Goal: Communication & Community: Answer question/provide support

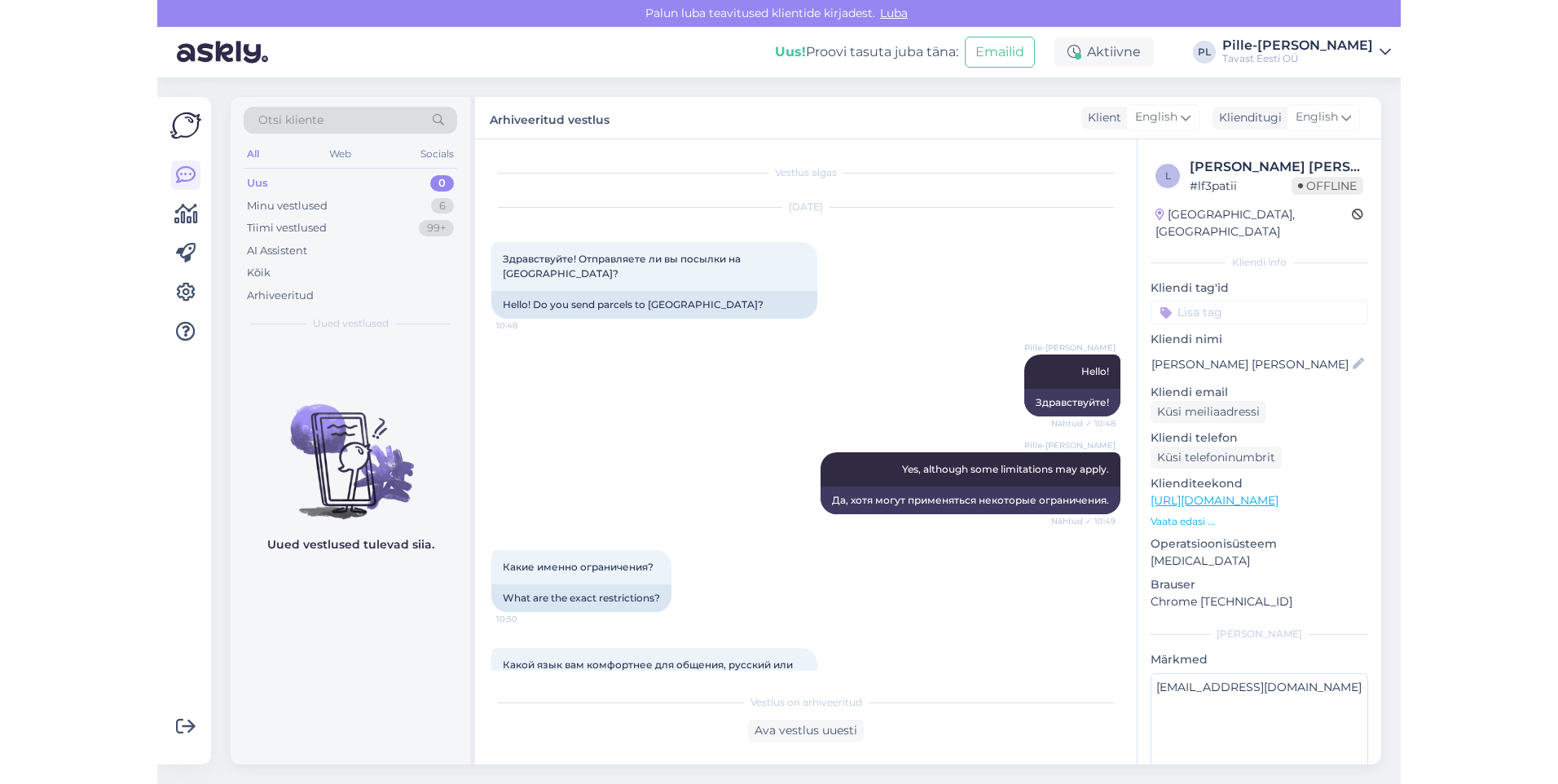
scroll to position [58, 0]
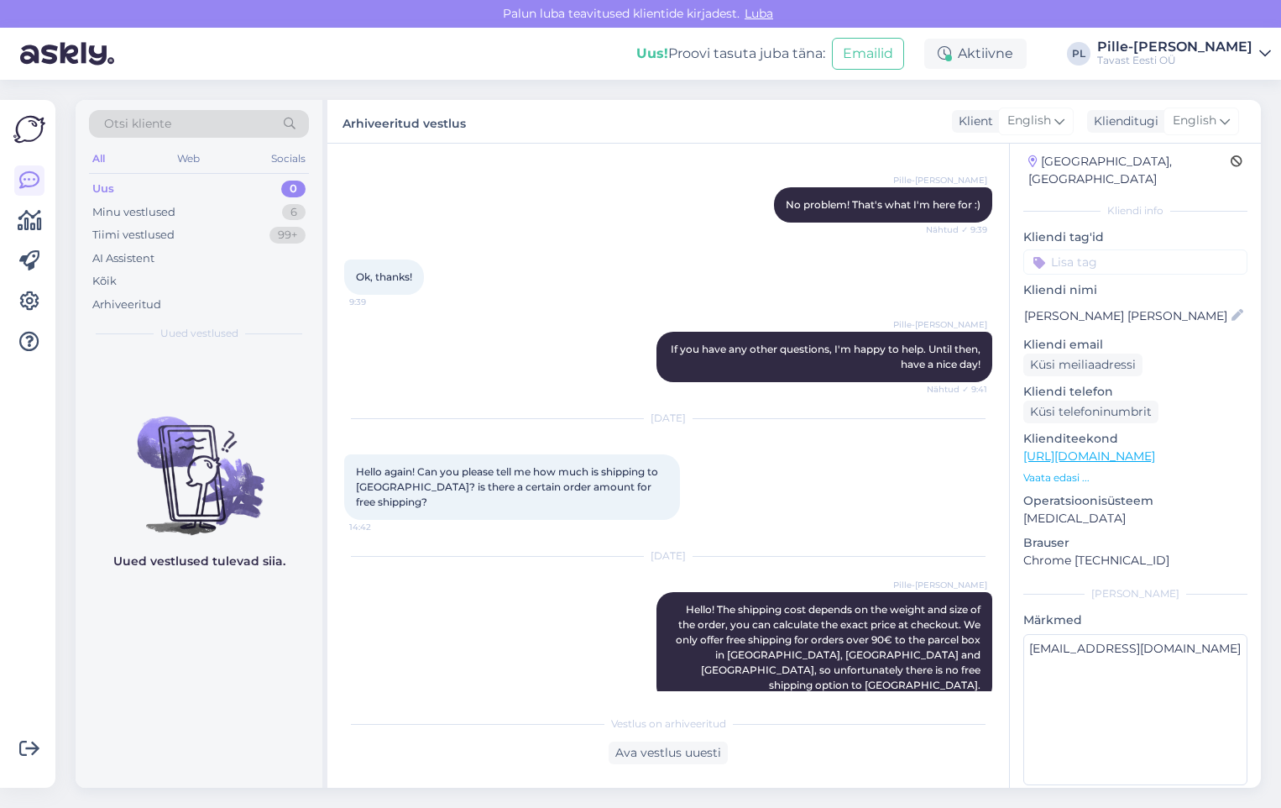
click at [272, 183] on div "Uus 0" at bounding box center [199, 189] width 220 height 24
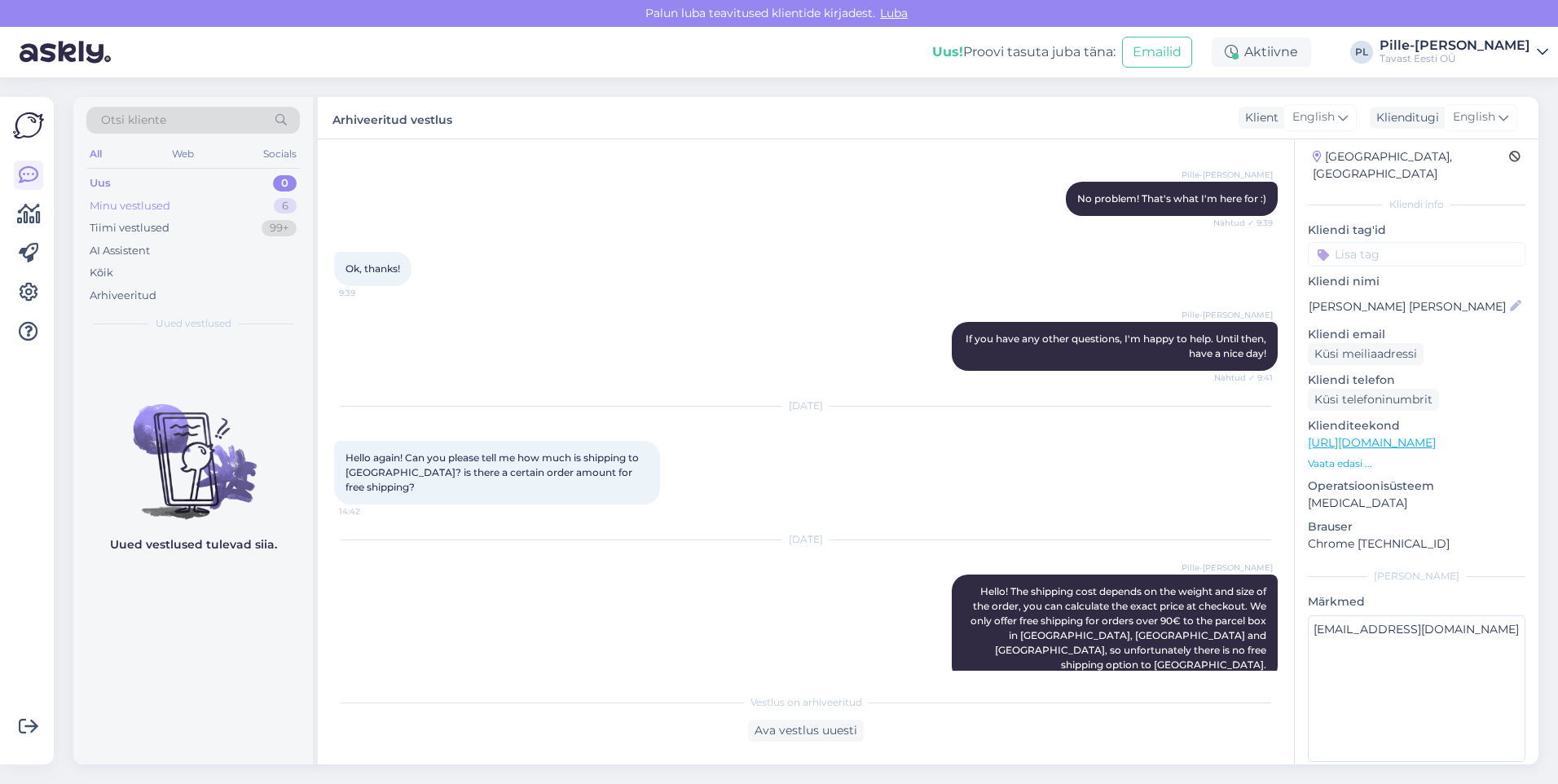
click at [169, 211] on div "Minu vestlused" at bounding box center [129, 206] width 81 height 16
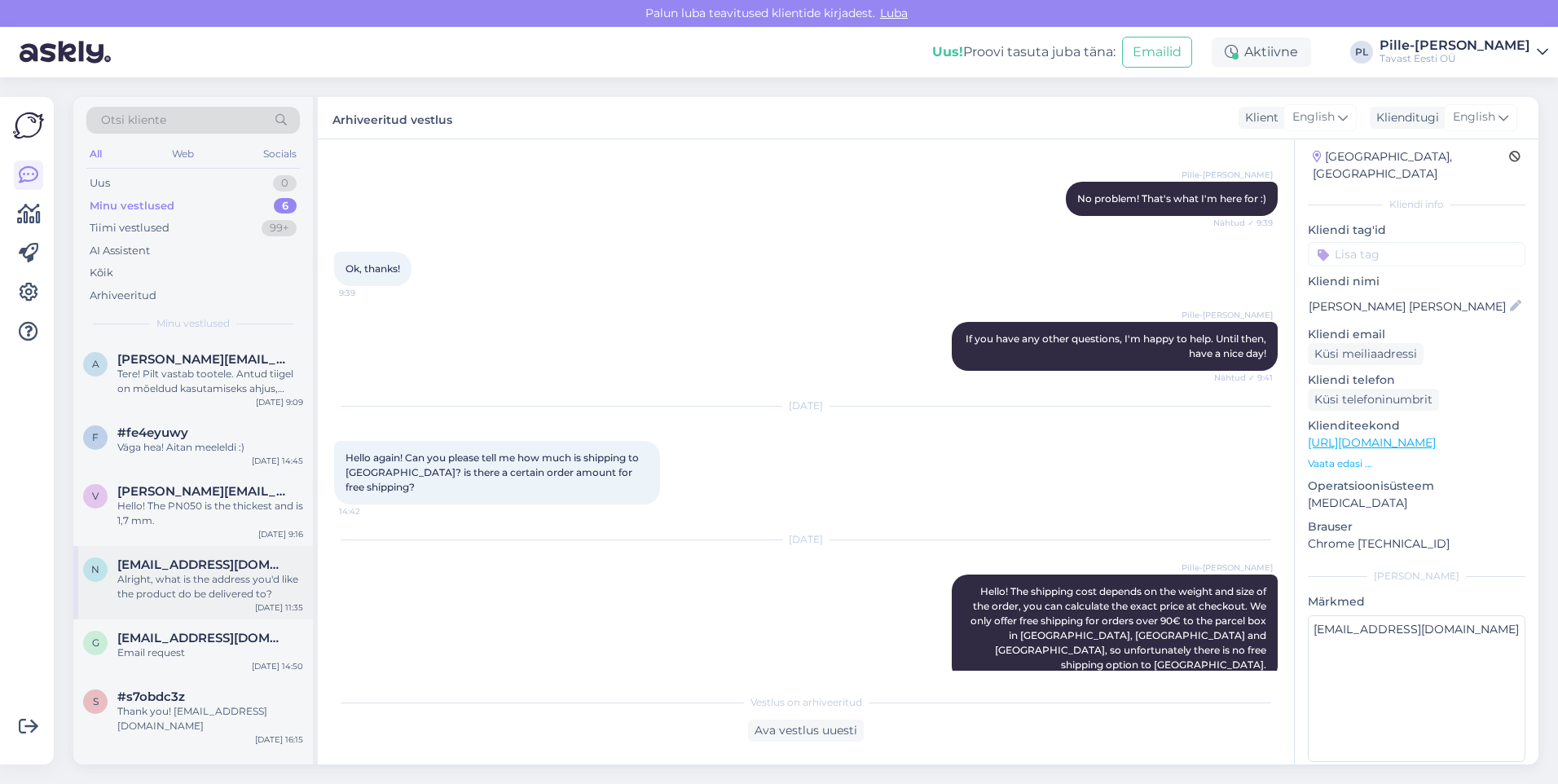
click at [194, 597] on div "Alright, what is the address you'd like the product do be delivered to?" at bounding box center [210, 586] width 185 height 29
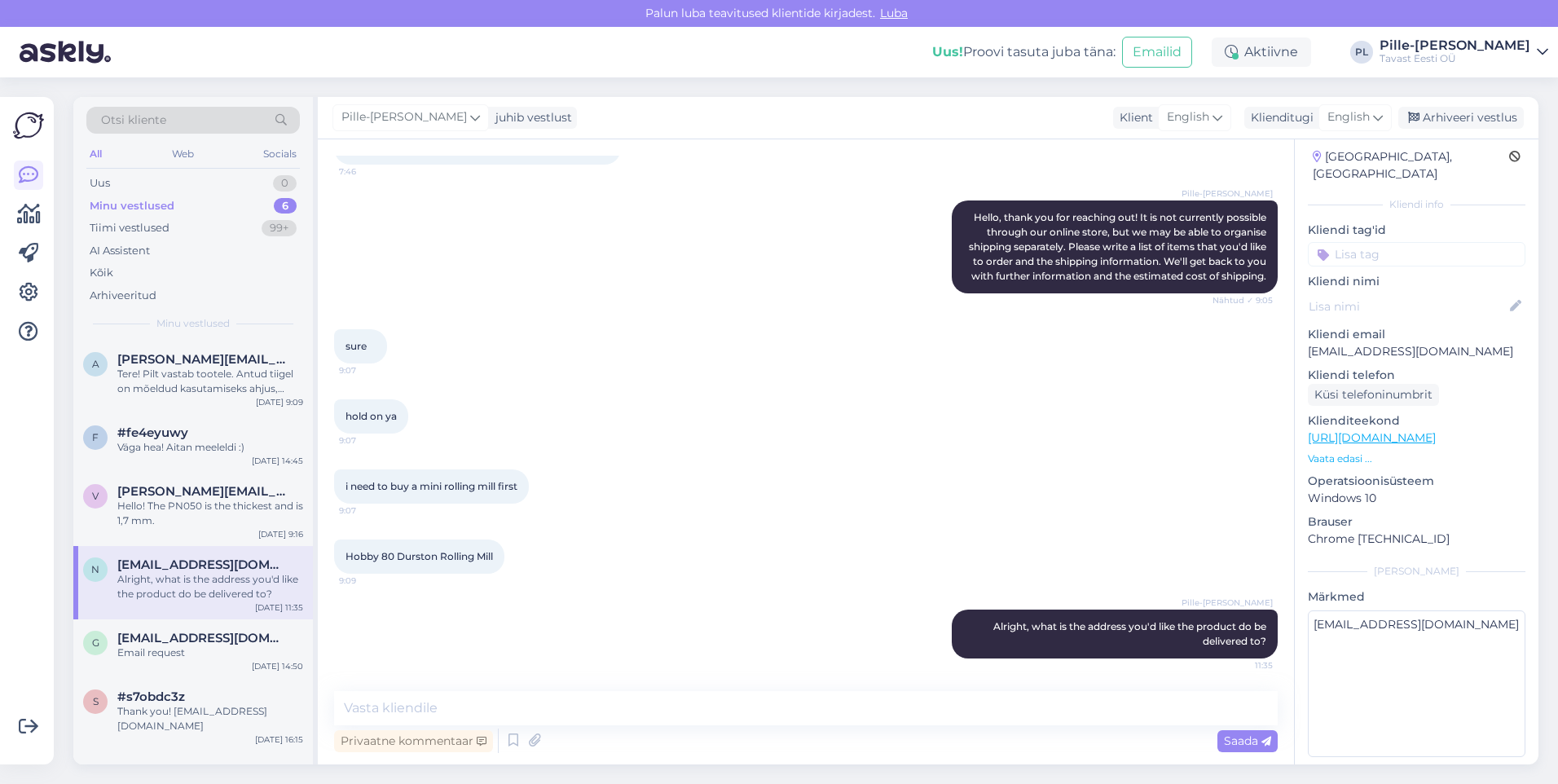
scroll to position [0, 0]
click at [172, 513] on div "Hello! The PN050 is the thickest and is 1,7 mm." at bounding box center [210, 513] width 185 height 29
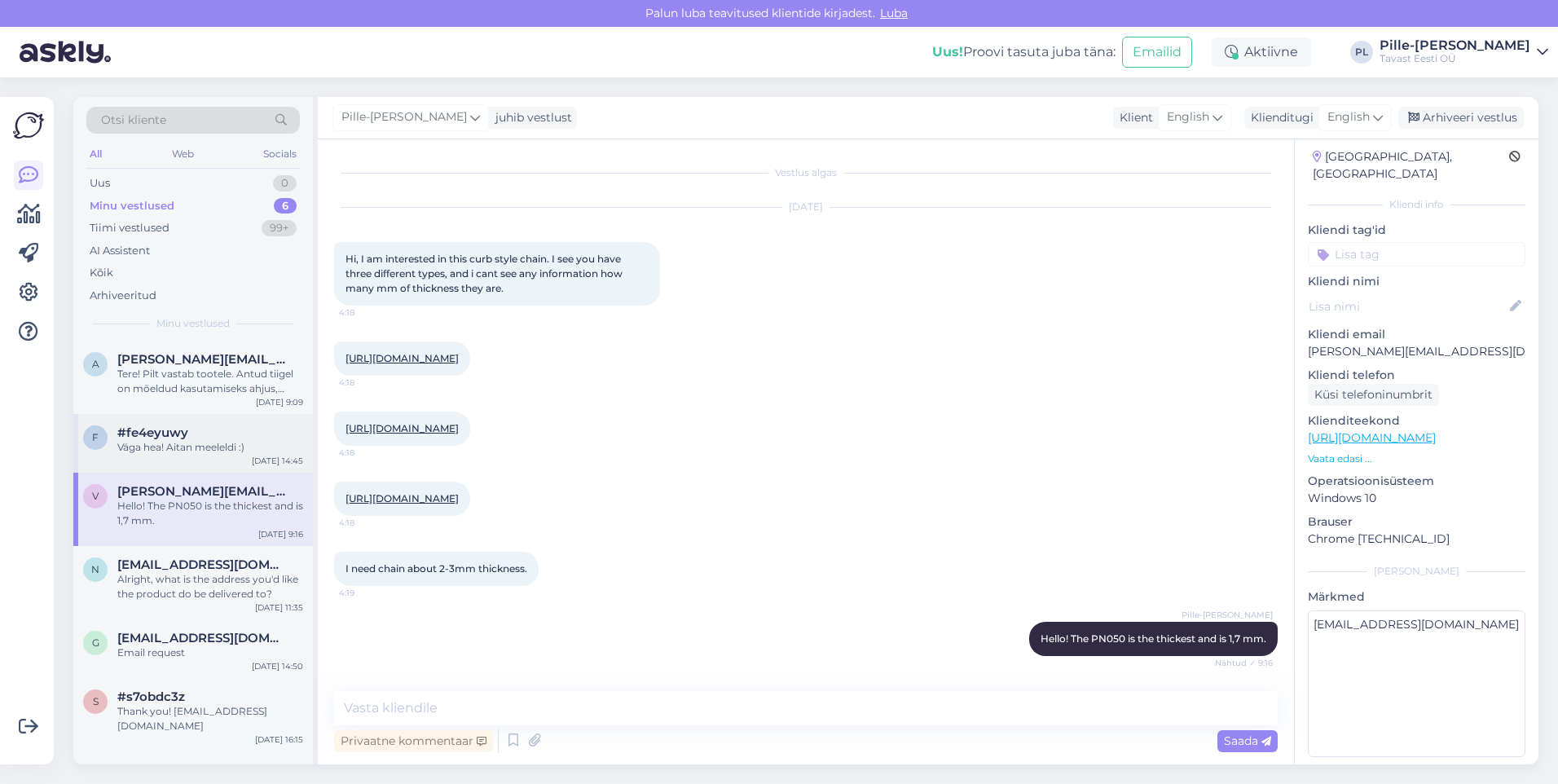
click at [182, 459] on div "f #fe4eyuwy Väga hea! Aitan meeleldi :) [DATE] 14:45" at bounding box center [193, 443] width 240 height 58
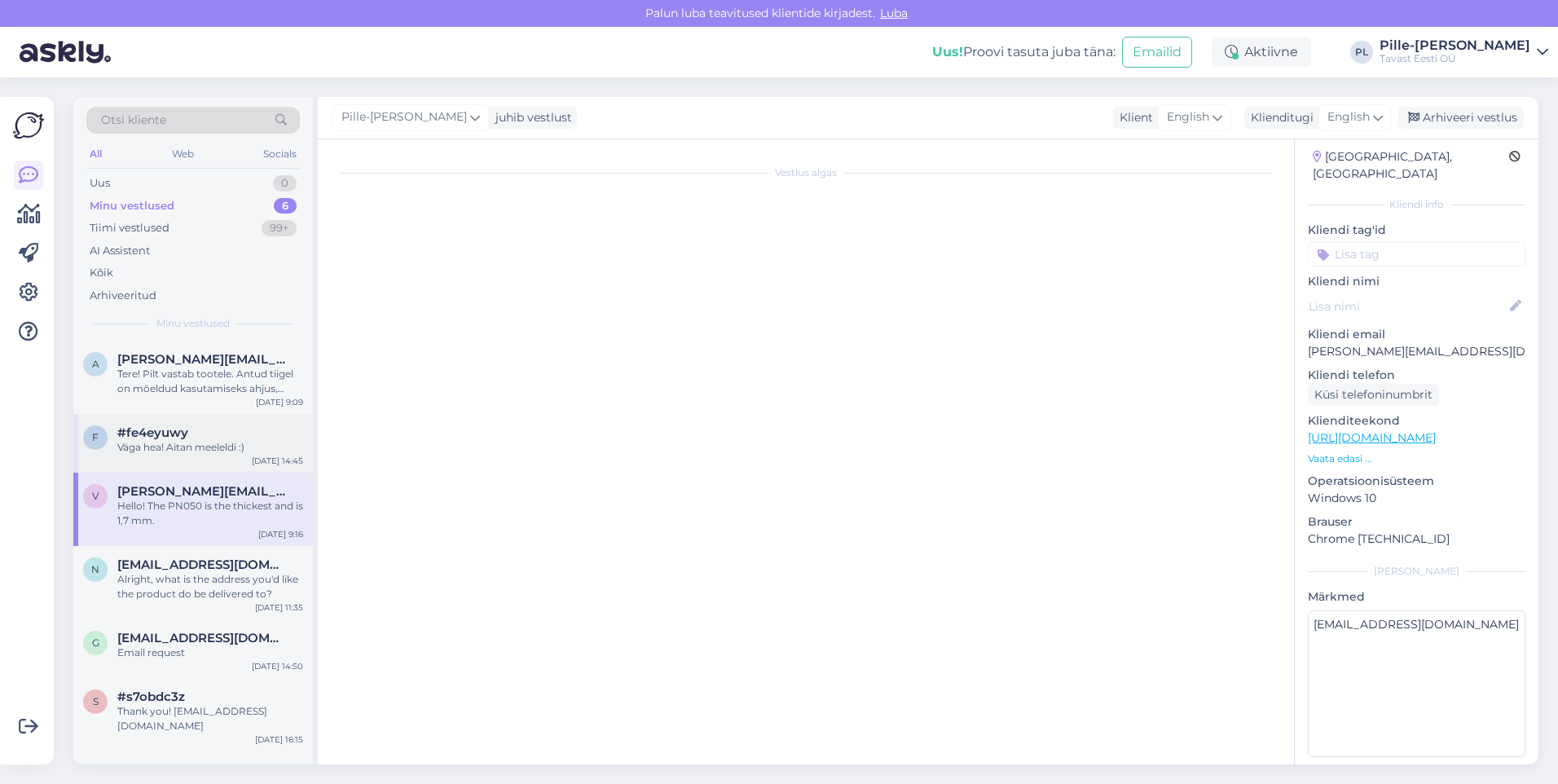
scroll to position [348, 0]
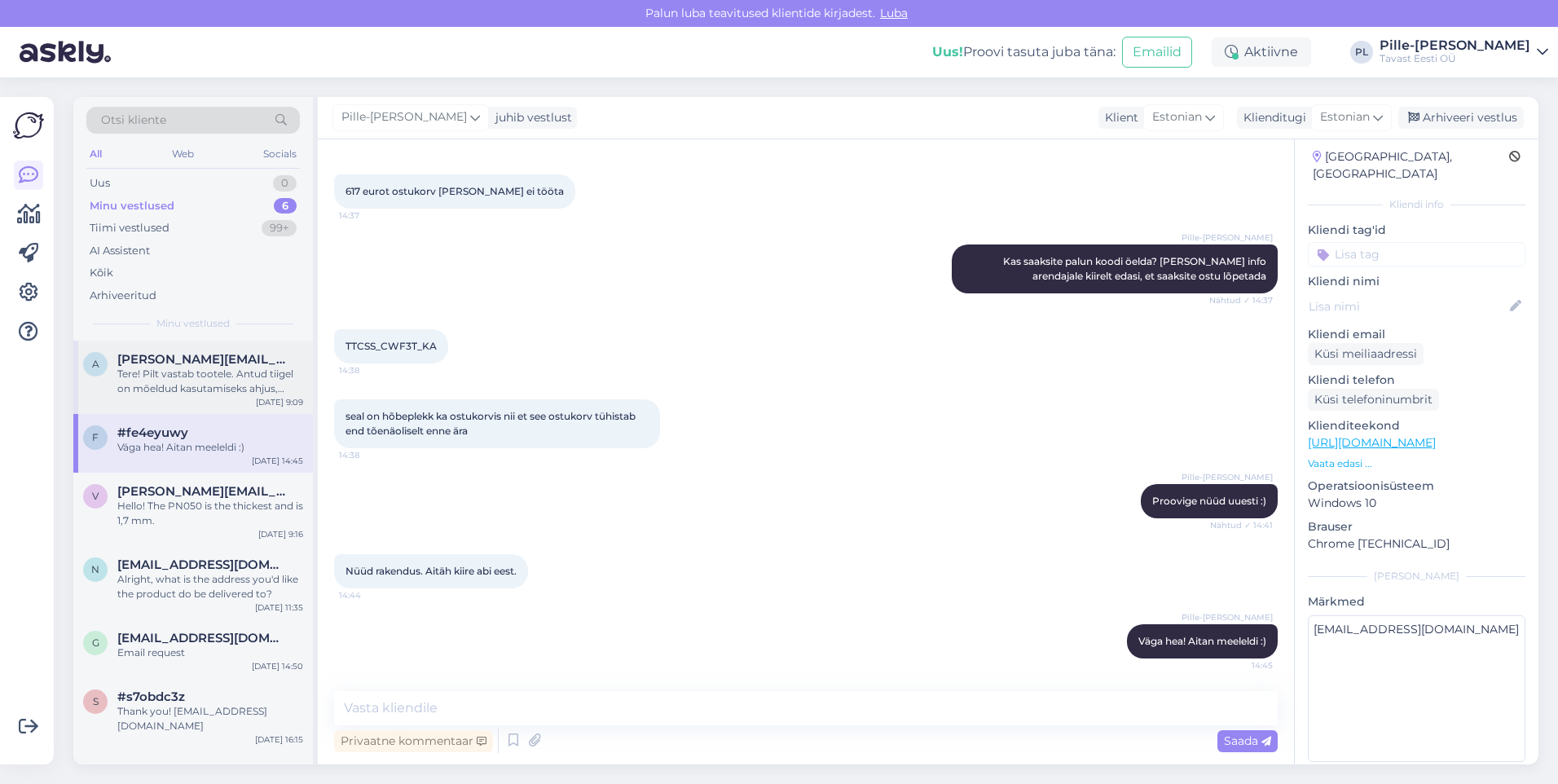
click at [174, 369] on div "Tere! Pilt vastab tootele. Antud tiigel on mõeldud kasutamiseks ahjus, muude ka…" at bounding box center [210, 381] width 185 height 29
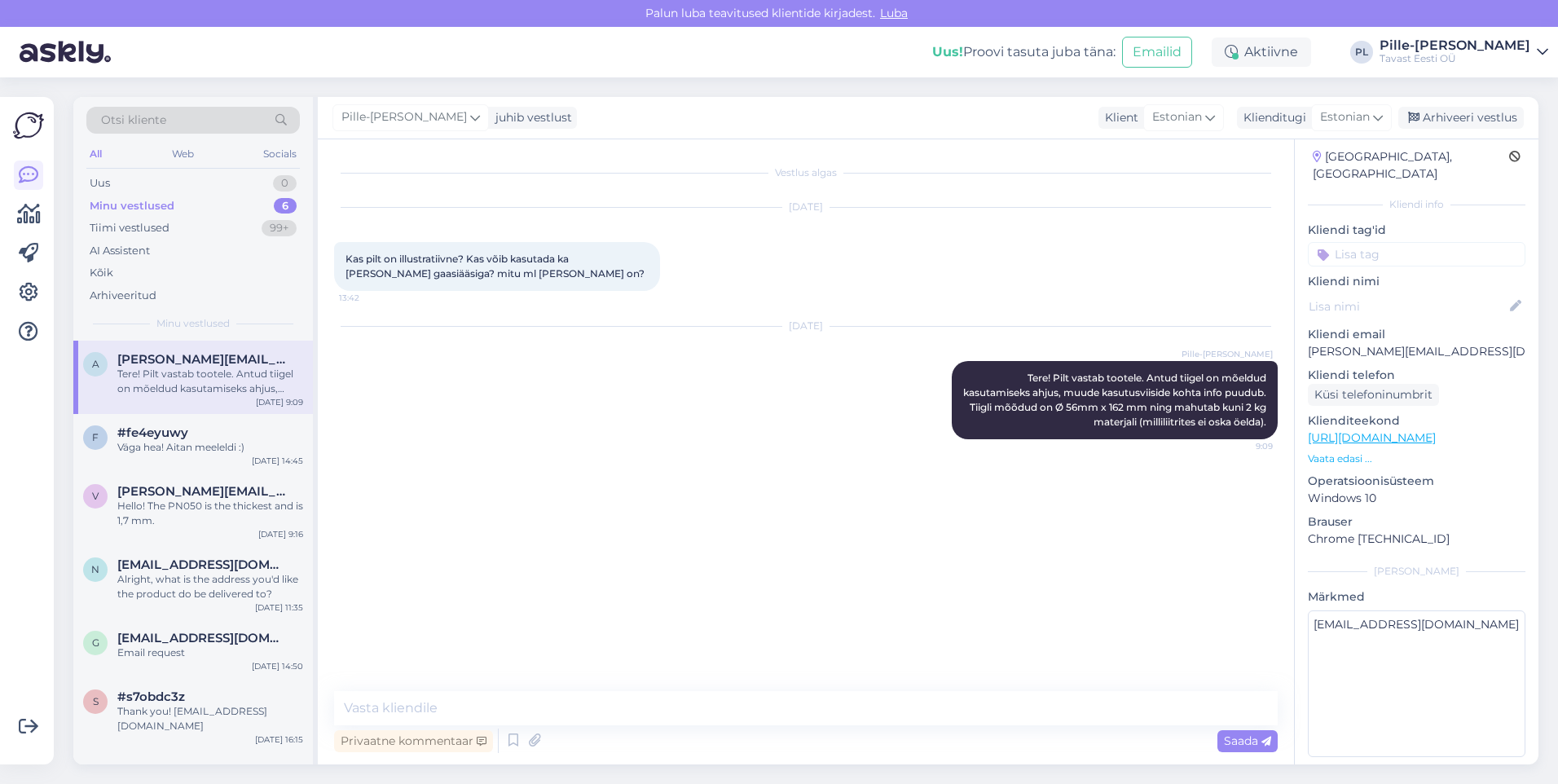
scroll to position [0, 0]
click at [255, 180] on div "Uus 1" at bounding box center [193, 183] width 214 height 23
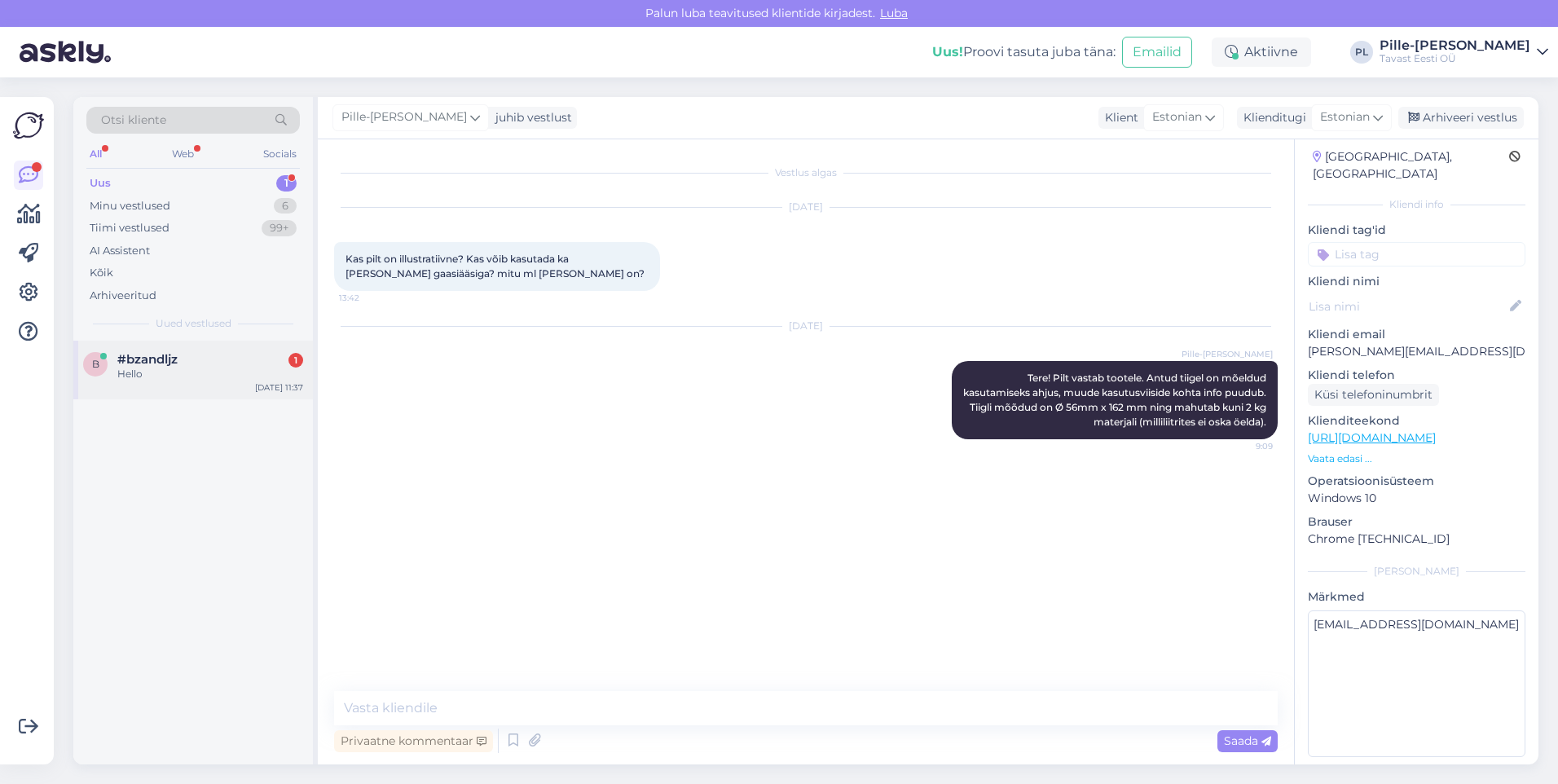
click at [249, 348] on div "b #bzandljz 1 Hello [DATE] 11:37" at bounding box center [193, 370] width 240 height 58
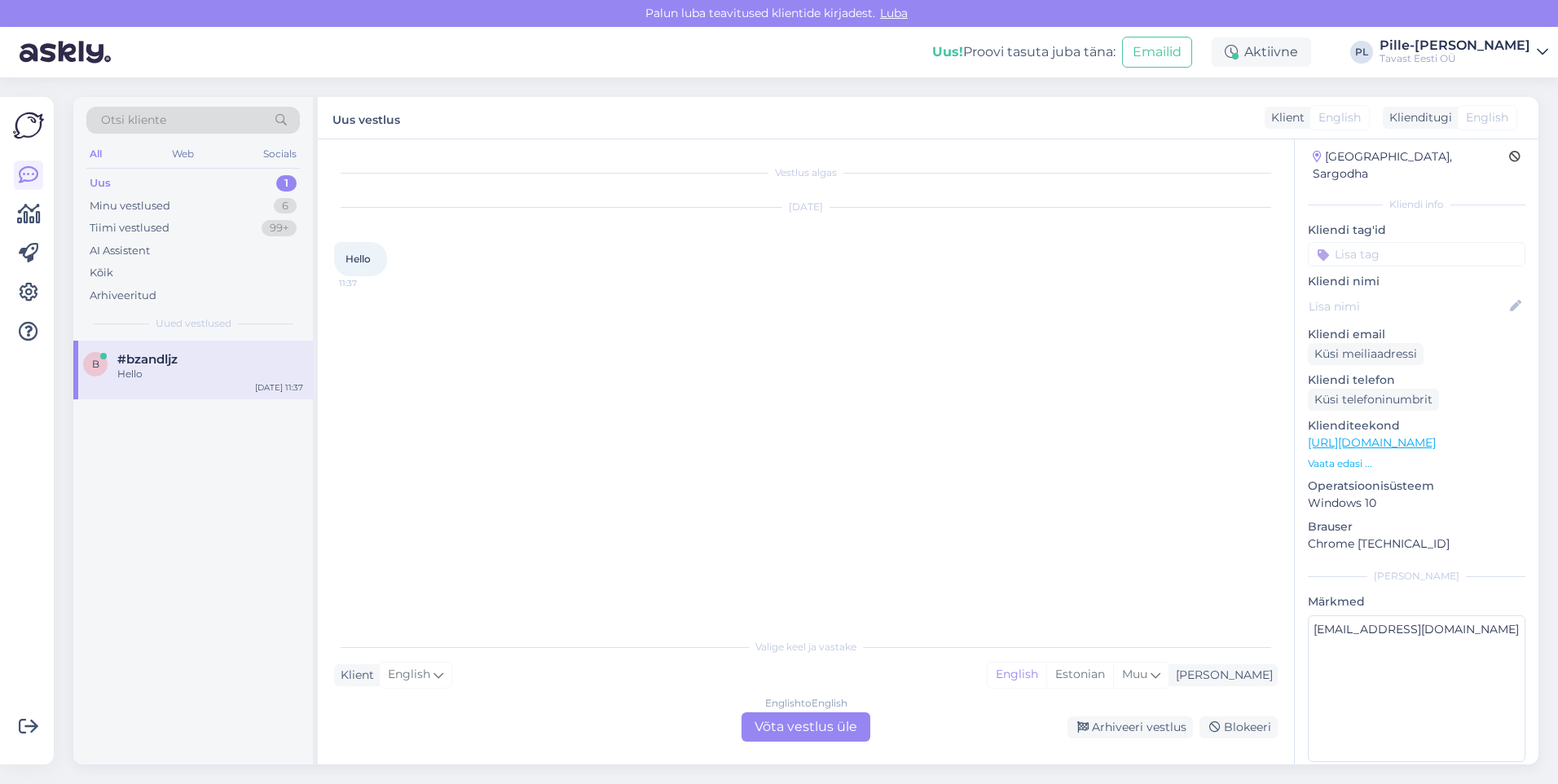
click at [857, 735] on div "English to English Võta vestlus üle" at bounding box center [806, 727] width 129 height 29
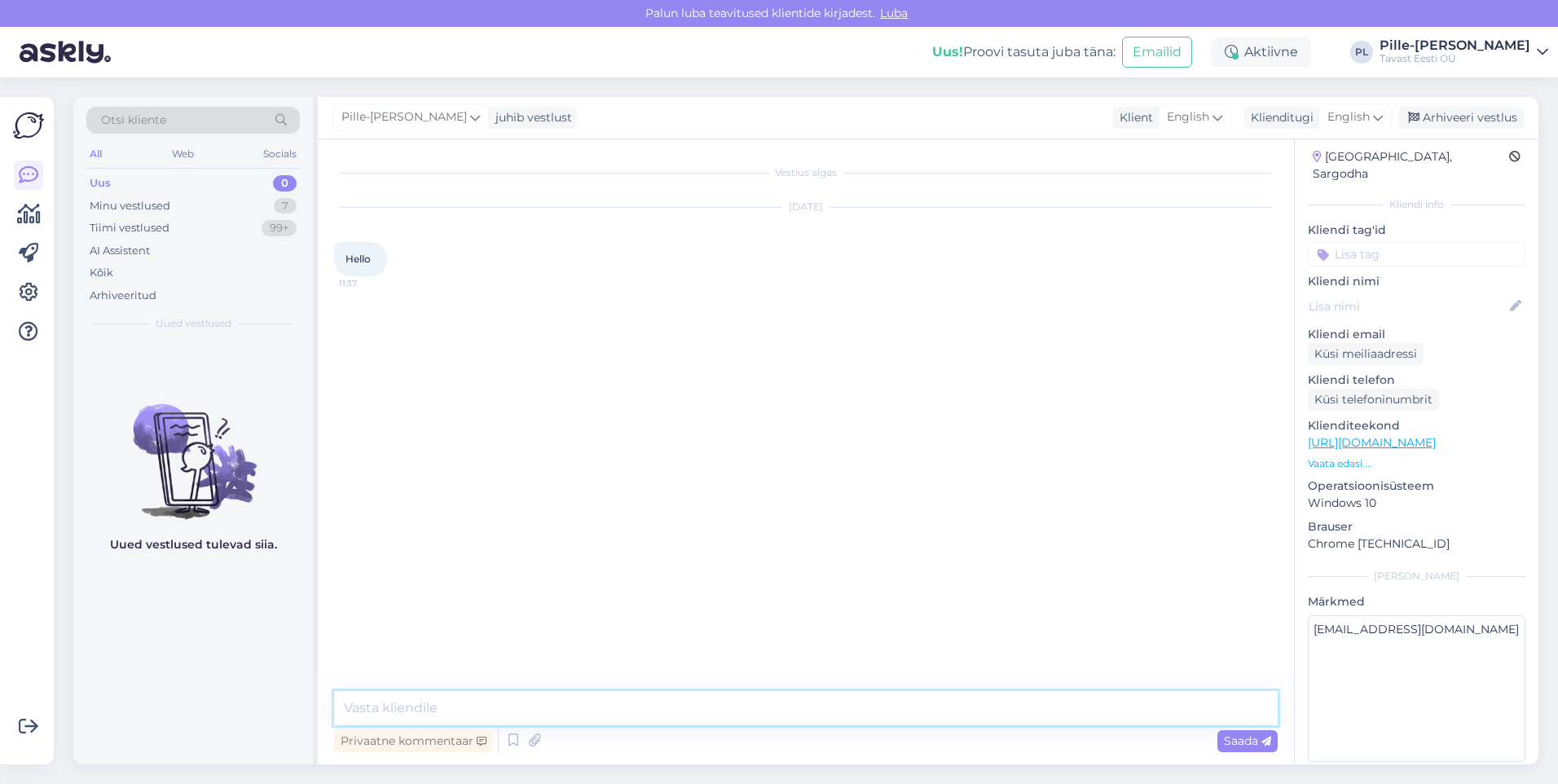
click at [812, 717] on textarea at bounding box center [806, 707] width 944 height 34
type textarea "Hello!"
click at [410, 714] on textarea "How can i help you?" at bounding box center [806, 707] width 944 height 34
type textarea "How can I help you?"
click at [1243, 435] on link "[URL][DOMAIN_NAME]" at bounding box center [1373, 441] width 128 height 15
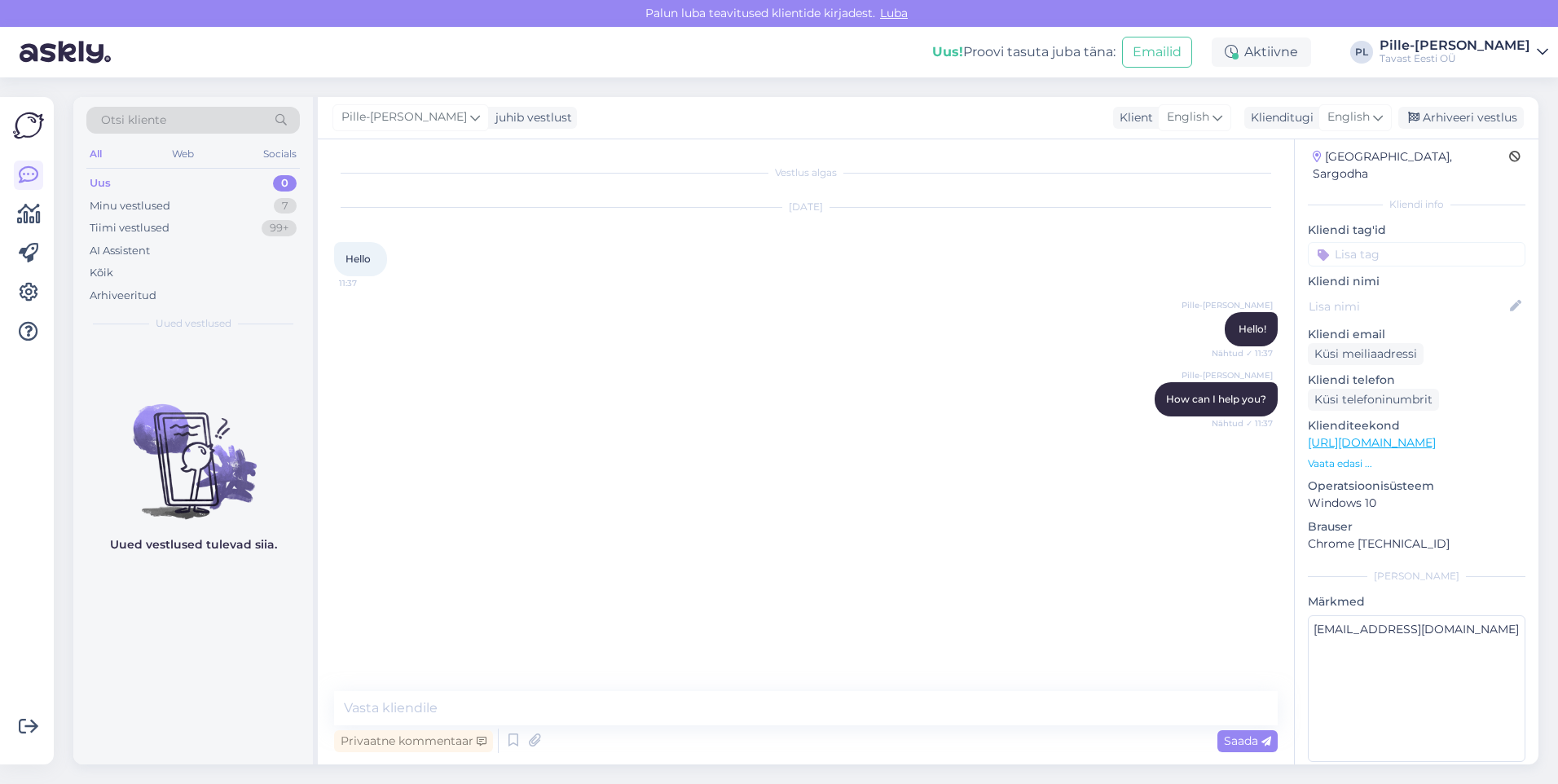
click at [1243, 456] on p "Vaata edasi ..." at bounding box center [1417, 463] width 217 height 15
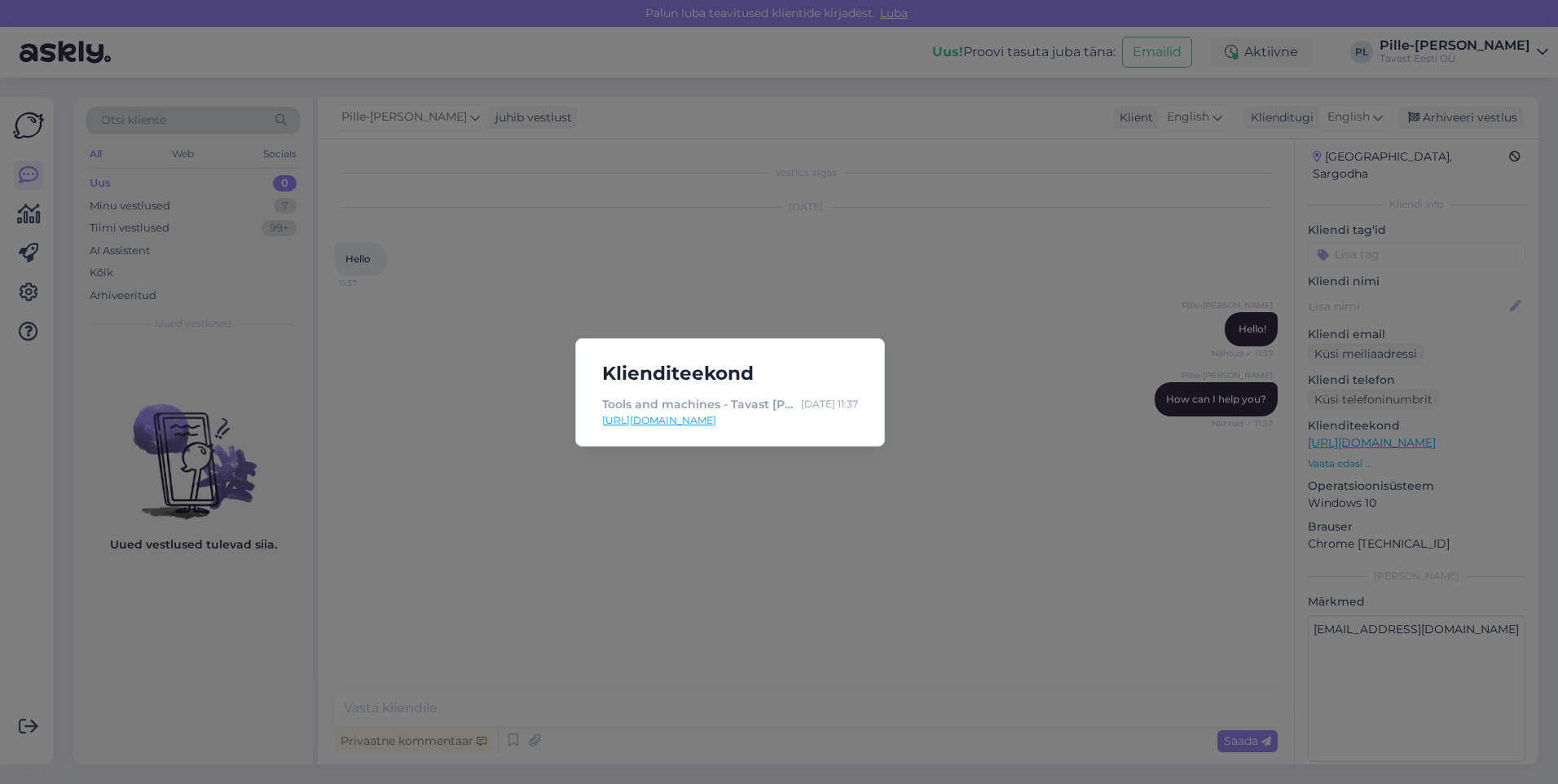
click at [1243, 446] on div "Klienditeekond Tools and machines - Tavast [PERSON_NAME] Tools [DATE] 11:37 [UR…" at bounding box center [779, 392] width 1558 height 784
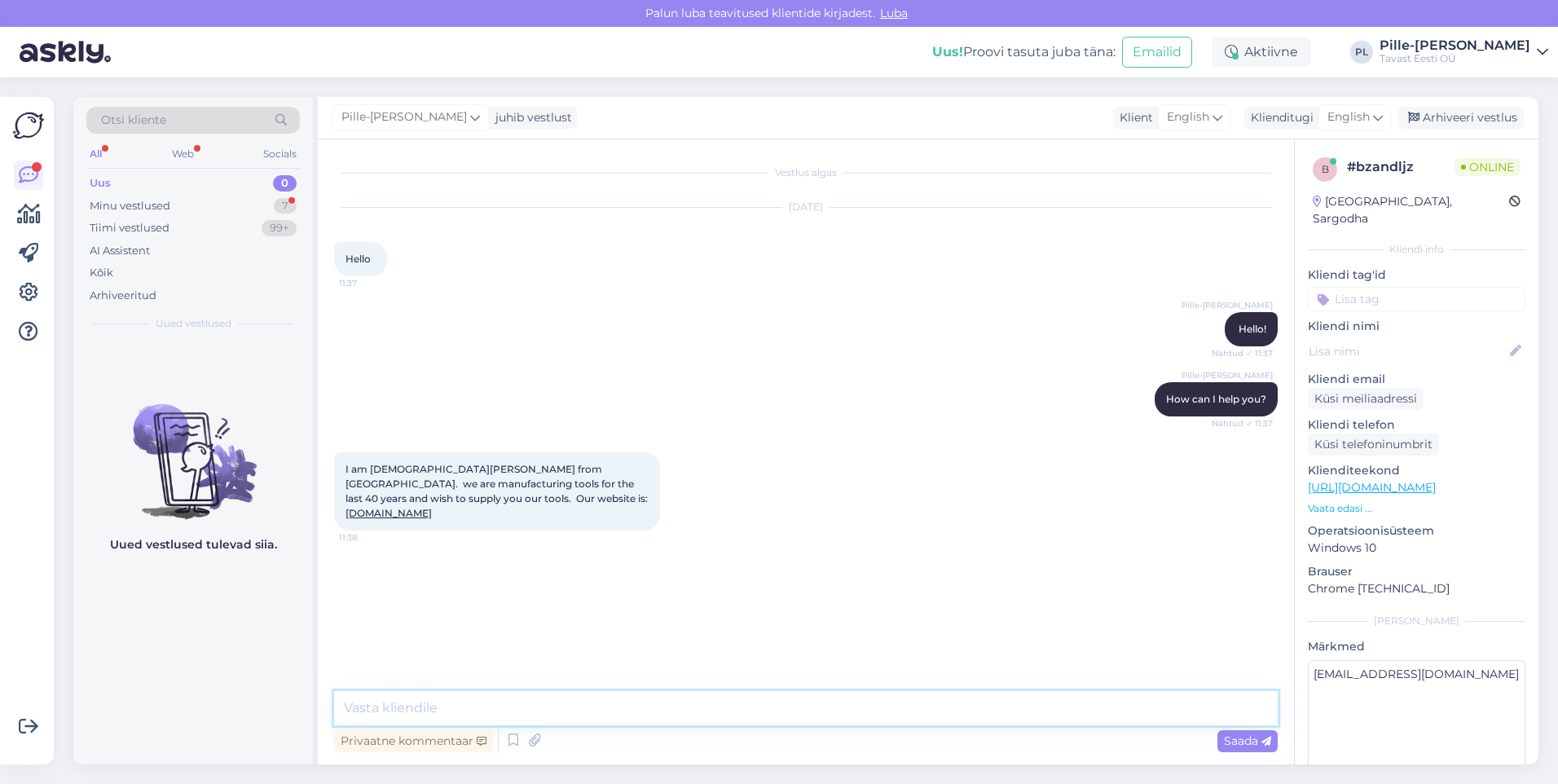
click at [710, 700] on textarea at bounding box center [806, 707] width 944 height 34
click at [597, 703] on textarea "Thank you for the information! We'll cotact you if we have further questions." at bounding box center [806, 707] width 944 height 34
click at [875, 691] on textarea "Thank you for the information! We'll contact you if we have further questions." at bounding box center [806, 707] width 944 height 34
click at [882, 714] on textarea "Thank you for the information! We'll contact you if we have further questions." at bounding box center [806, 707] width 944 height 34
click at [731, 711] on textarea "Thank you for the information! We'll contact you if we have further questions." at bounding box center [806, 707] width 944 height 34
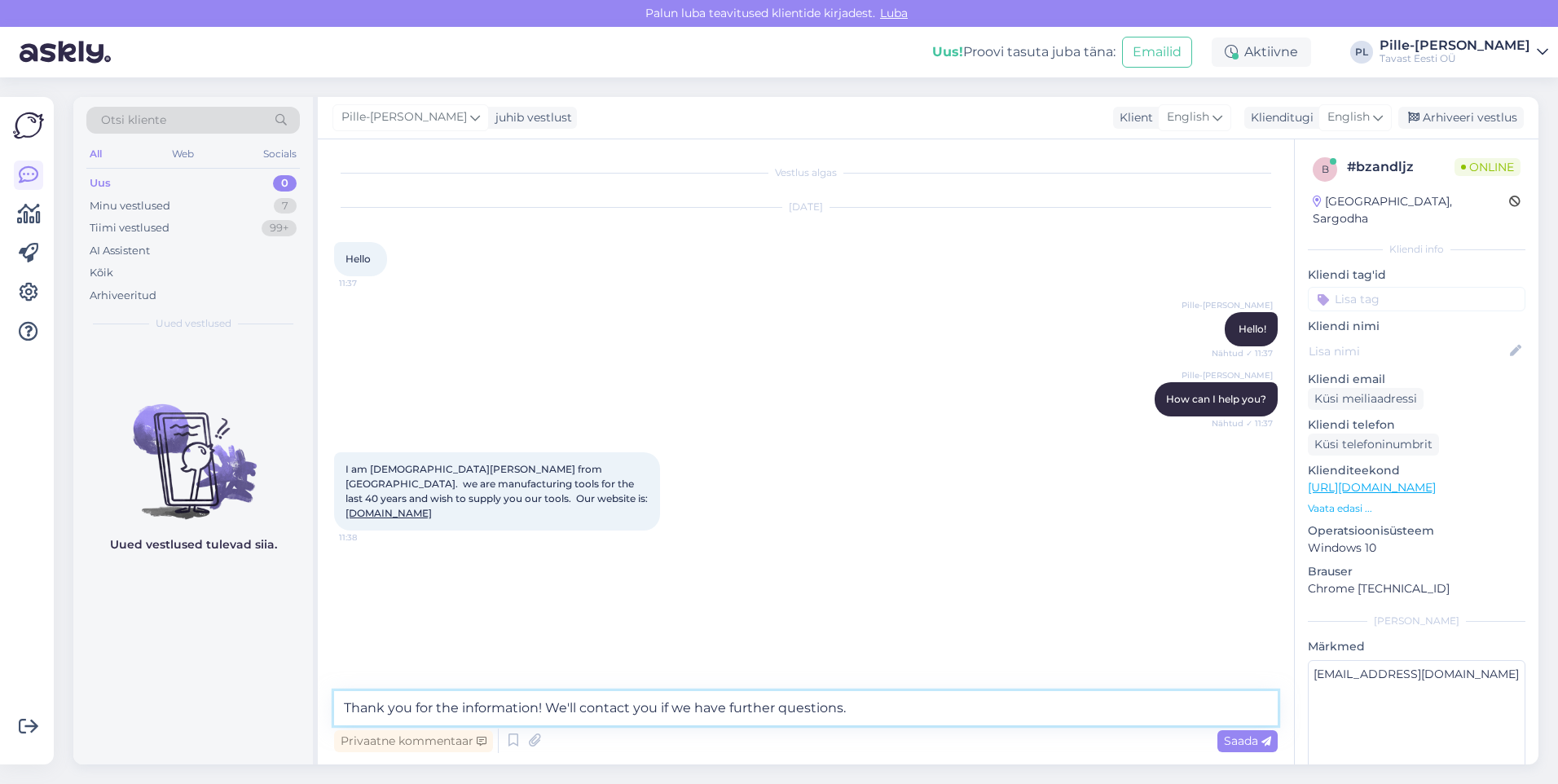
click at [655, 709] on textarea "Thank you for the information! We'll contact you if we have further questions." at bounding box center [806, 707] width 944 height 34
click at [940, 694] on textarea "Thank you for the information! We'll contact you, if we have further questions." at bounding box center [806, 707] width 944 height 34
drag, startPoint x: 345, startPoint y: 470, endPoint x: 644, endPoint y: 494, distance: 300.0
click at [644, 494] on div "I am [DEMOGRAPHIC_DATA][PERSON_NAME] from [GEOGRAPHIC_DATA]. we are manufacturi…" at bounding box center [497, 491] width 326 height 79
copy span "I am [DEMOGRAPHIC_DATA][PERSON_NAME] from [GEOGRAPHIC_DATA]. we are manufacturi…"
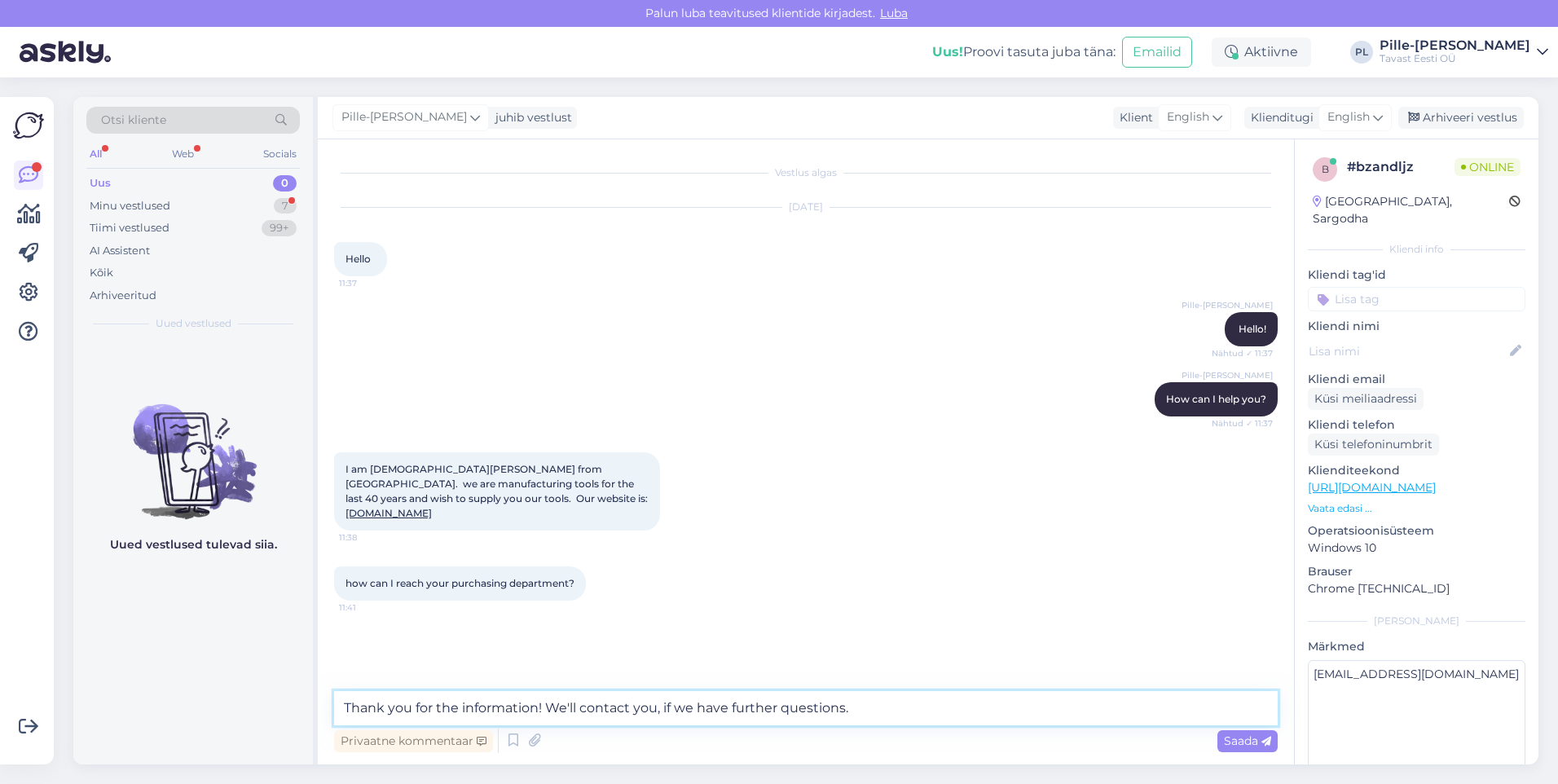
click at [956, 713] on textarea "Thank you for the information! We'll contact you, if we have further questions." at bounding box center [806, 707] width 944 height 34
drag, startPoint x: 956, startPoint y: 713, endPoint x: 548, endPoint y: 716, distance: 408.0
click at [548, 716] on textarea "Thank you for the information! We'll contact you, if we have further questions." at bounding box center [806, 707] width 944 height 34
paste textarea "At the moment, we are not looking for new suppliers. However, we’ll keep your i…"
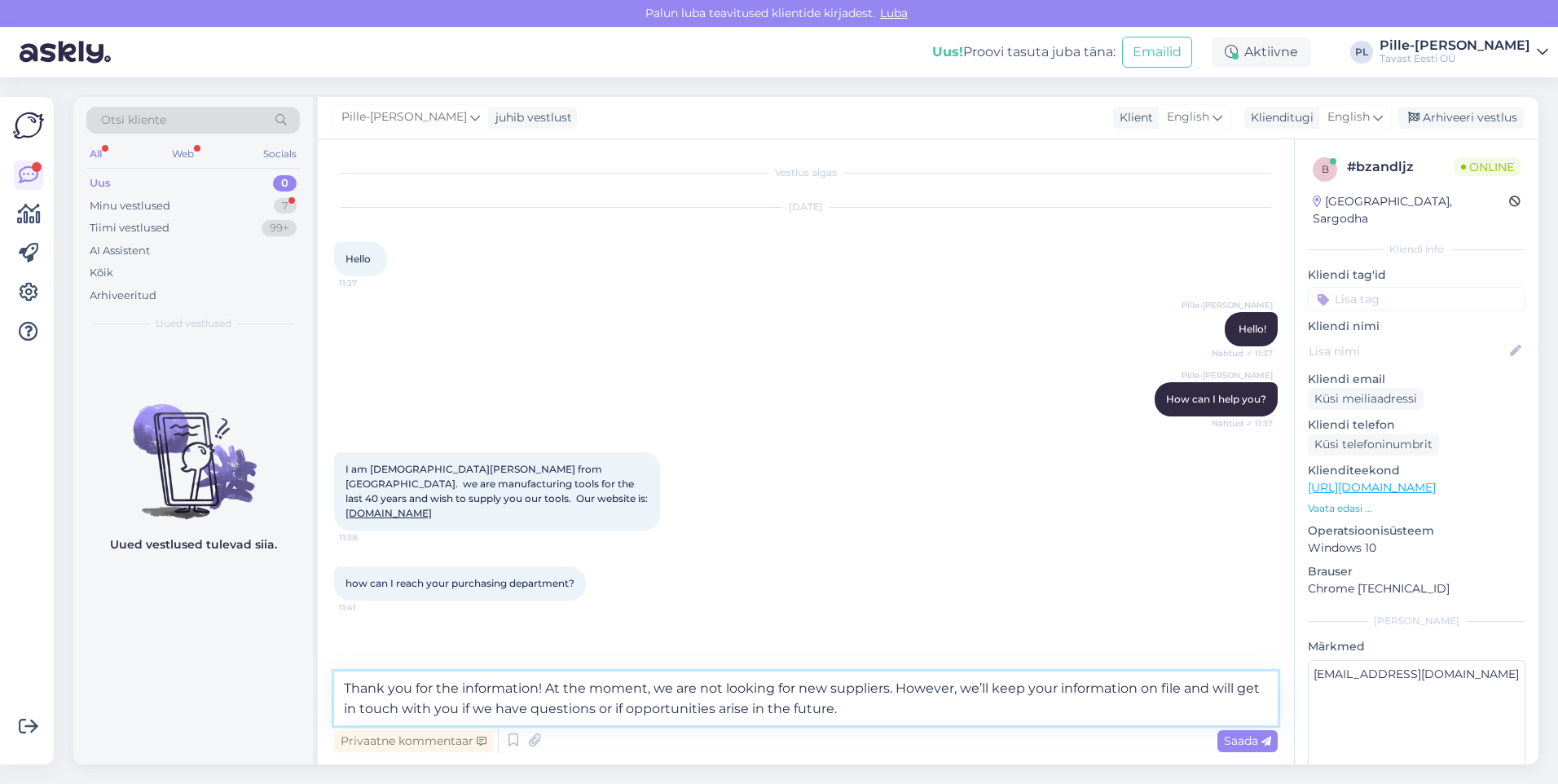
click at [831, 695] on textarea "Thank you for the information! At the moment, we are not looking for new suppli…" at bounding box center [806, 698] width 944 height 53
click at [862, 706] on textarea "Thank you for the information! At the moment, we are not looking for new suppli…" at bounding box center [806, 698] width 944 height 53
click at [911, 685] on textarea "Thank you for the information! At the moment, we are not looking for new suppli…" at bounding box center [806, 698] width 944 height 53
click at [962, 716] on textarea "Thank you for the information! At the moment, we are not looking for new suppli…" at bounding box center [806, 698] width 944 height 53
click at [776, 705] on textarea "Thank you for the information! At the moment, we are not looking for new suppli…" at bounding box center [806, 698] width 944 height 53
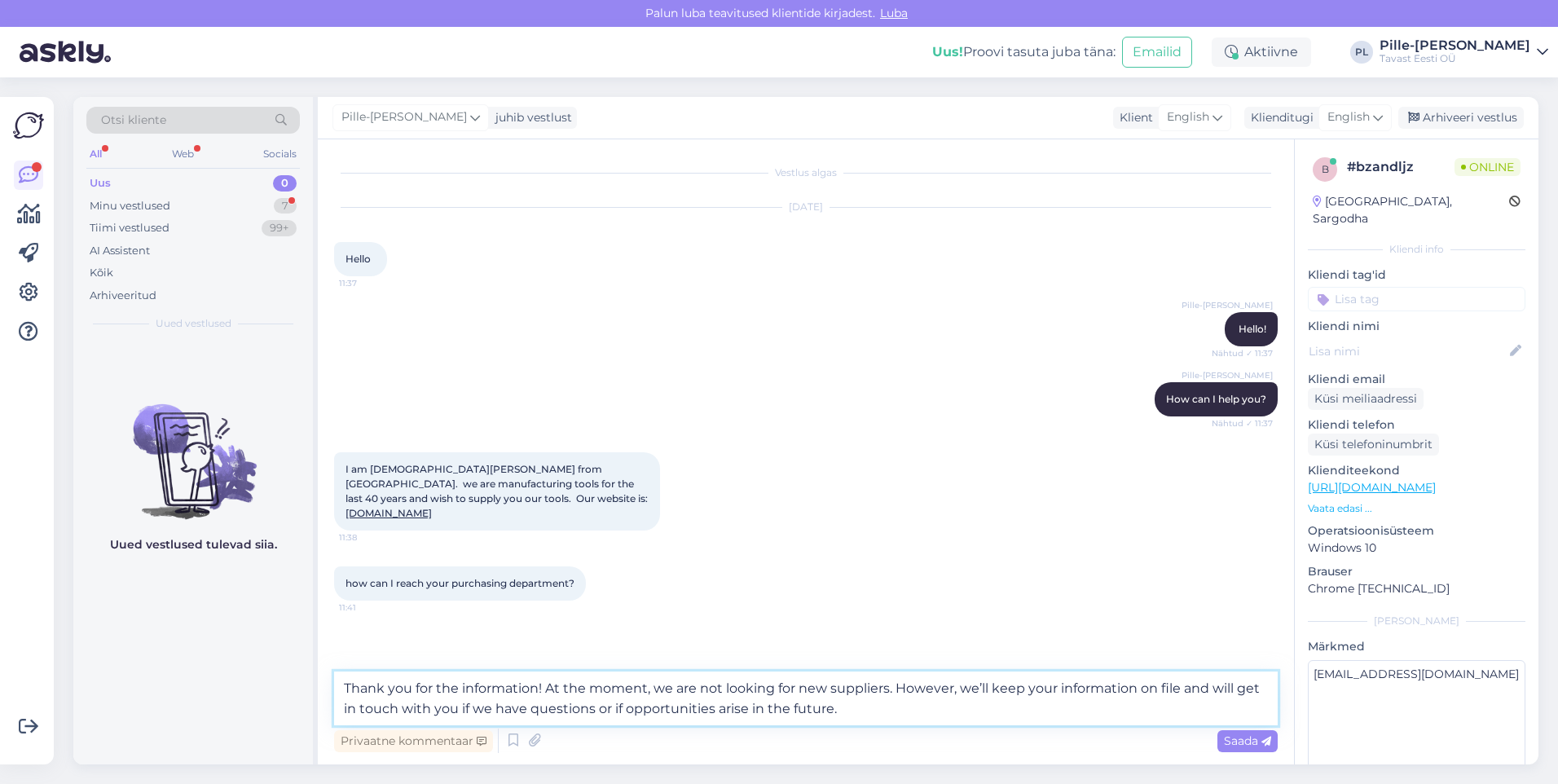
click at [977, 694] on textarea "Thank you for the information! At the moment, we are not looking for new suppli…" at bounding box center [806, 698] width 944 height 53
click at [1023, 717] on textarea "Thank you for the information! At the moment, we are not looking for new suppli…" at bounding box center [806, 698] width 944 height 53
click at [921, 707] on textarea "Thank you for the information! At the moment, we are not looking for new suppli…" at bounding box center [806, 698] width 944 height 53
click at [611, 710] on textarea "Thank you for the information! At the moment, we are not looking for new suppli…" at bounding box center [806, 698] width 944 height 53
drag, startPoint x: 455, startPoint y: 706, endPoint x: 993, endPoint y: 696, distance: 538.1
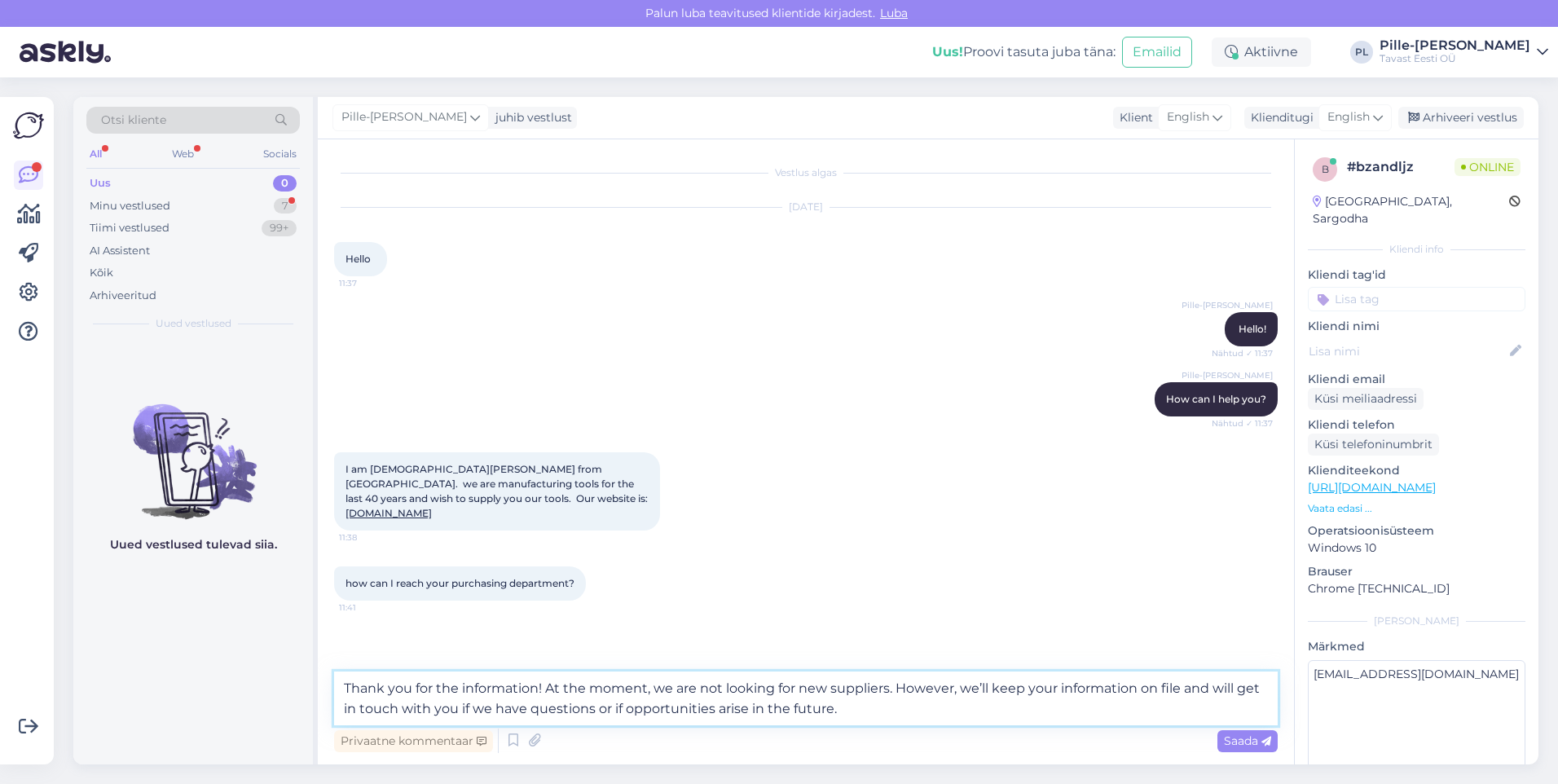
click at [993, 696] on textarea "Thank you for the information! At the moment, we are not looking for new suppli…" at bounding box center [806, 698] width 944 height 53
click at [982, 709] on textarea "Thank you for the information! At the moment, we are not looking for new suppli…" at bounding box center [806, 698] width 944 height 53
drag, startPoint x: 1211, startPoint y: 689, endPoint x: 978, endPoint y: 692, distance: 233.0
click at [978, 692] on textarea "Thank you for the information! At the moment, we are not looking for new suppli…" at bounding box center [806, 698] width 944 height 53
click at [941, 714] on textarea "Thank you for the information! At the moment, we are not looking for new suppli…" at bounding box center [806, 698] width 944 height 53
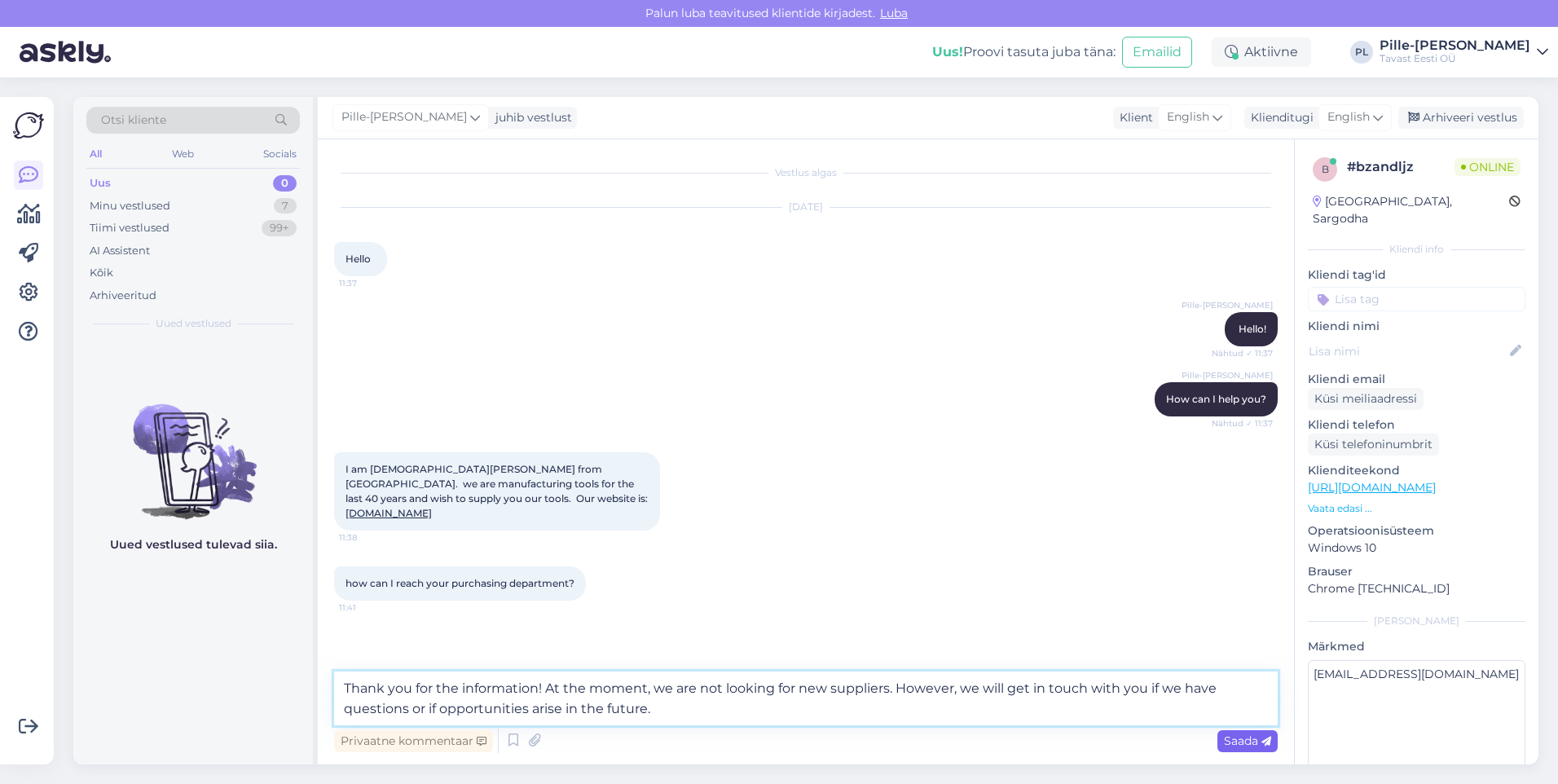
type textarea "Thank you for the information! At the moment, we are not looking for new suppli…"
click at [1237, 737] on span "Saada" at bounding box center [1247, 740] width 48 height 15
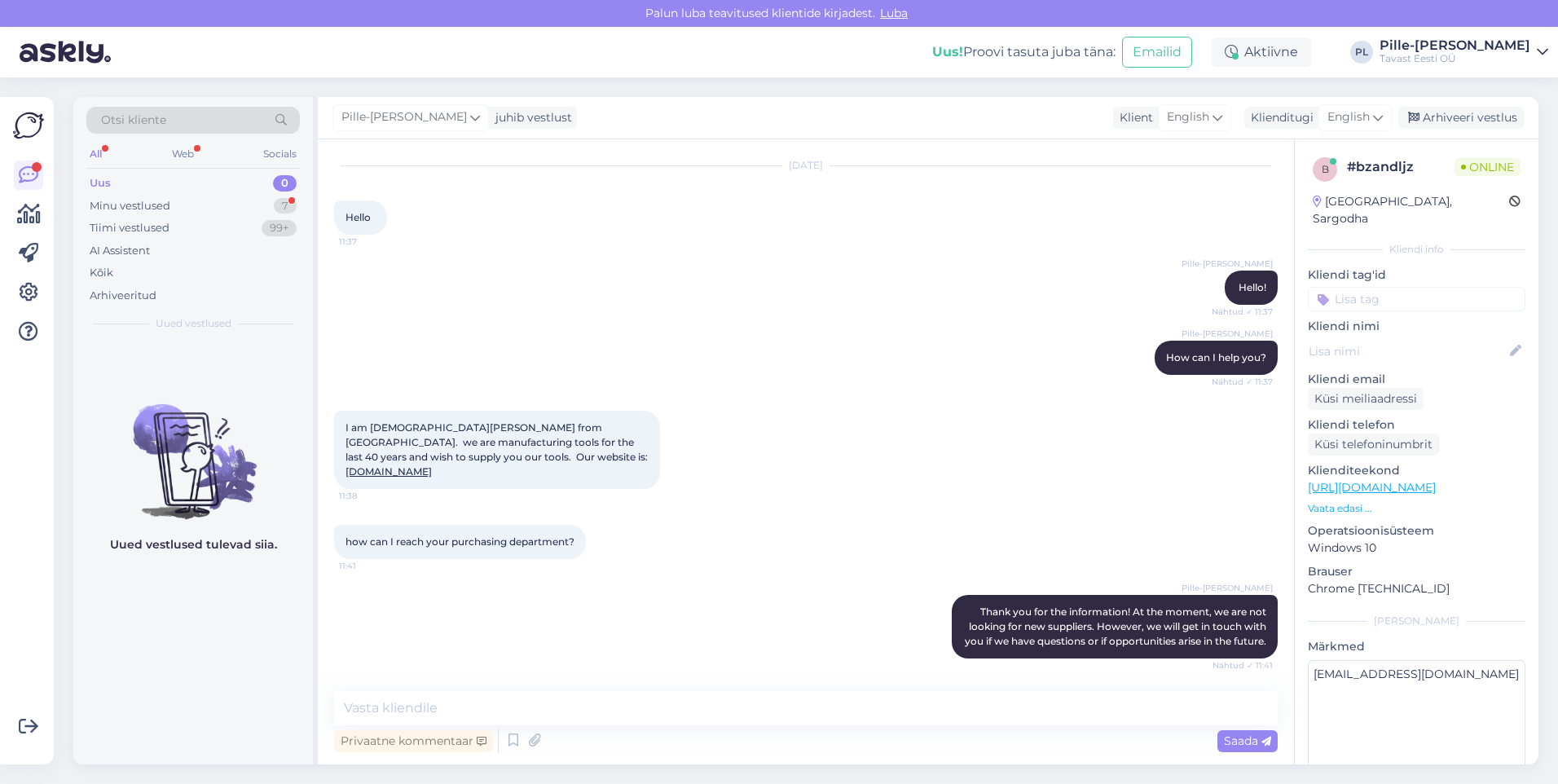
scroll to position [126, 0]
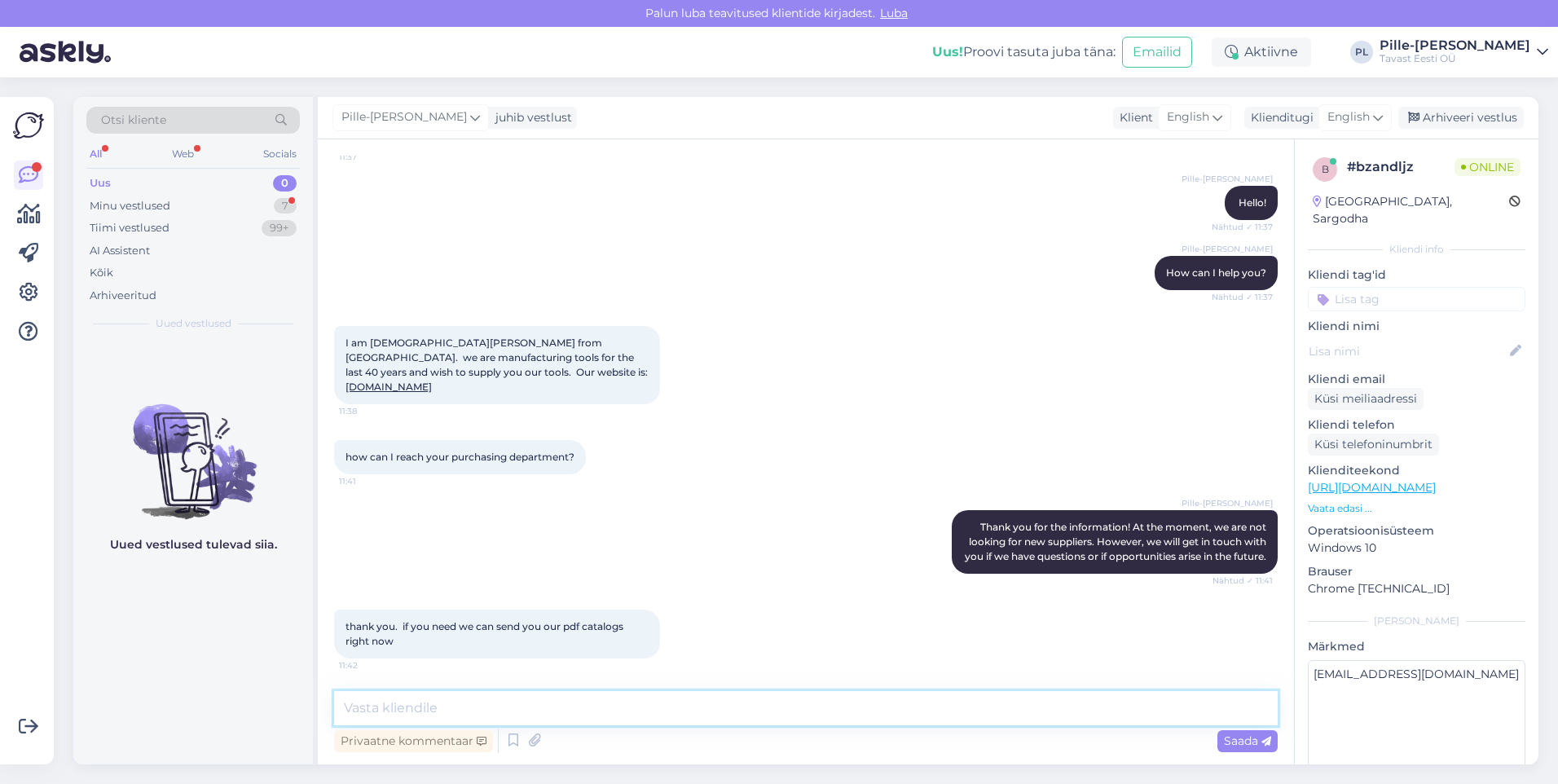
click at [592, 703] on textarea at bounding box center [806, 707] width 944 height 34
type textarea "n"
type textarea "N"
drag, startPoint x: 554, startPoint y: 706, endPoint x: 632, endPoint y: 692, distance: 79.2
click at [632, 692] on textarea "Thank you, but there's currently no need." at bounding box center [806, 707] width 944 height 34
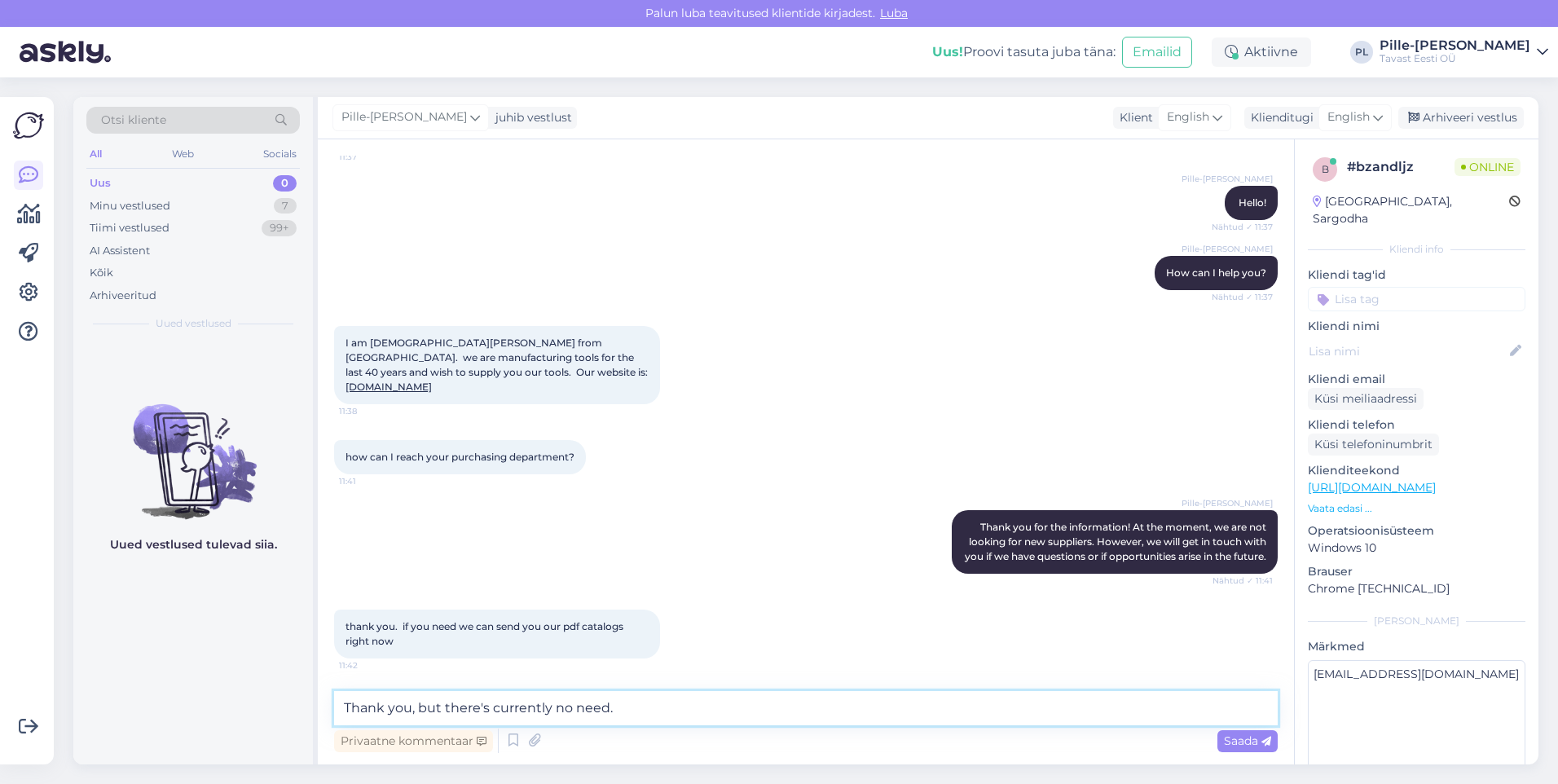
click at [687, 705] on textarea "Thank you, but there's currently no need." at bounding box center [806, 707] width 944 height 34
click at [604, 709] on textarea "Thank you, but there's currently no need." at bounding box center [806, 707] width 944 height 34
click at [716, 713] on textarea "Thank you, but there's currently no need to." at bounding box center [806, 707] width 944 height 34
type textarea "Thank you, but there's currently no need to."
click at [1243, 744] on span "Saada" at bounding box center [1247, 740] width 48 height 15
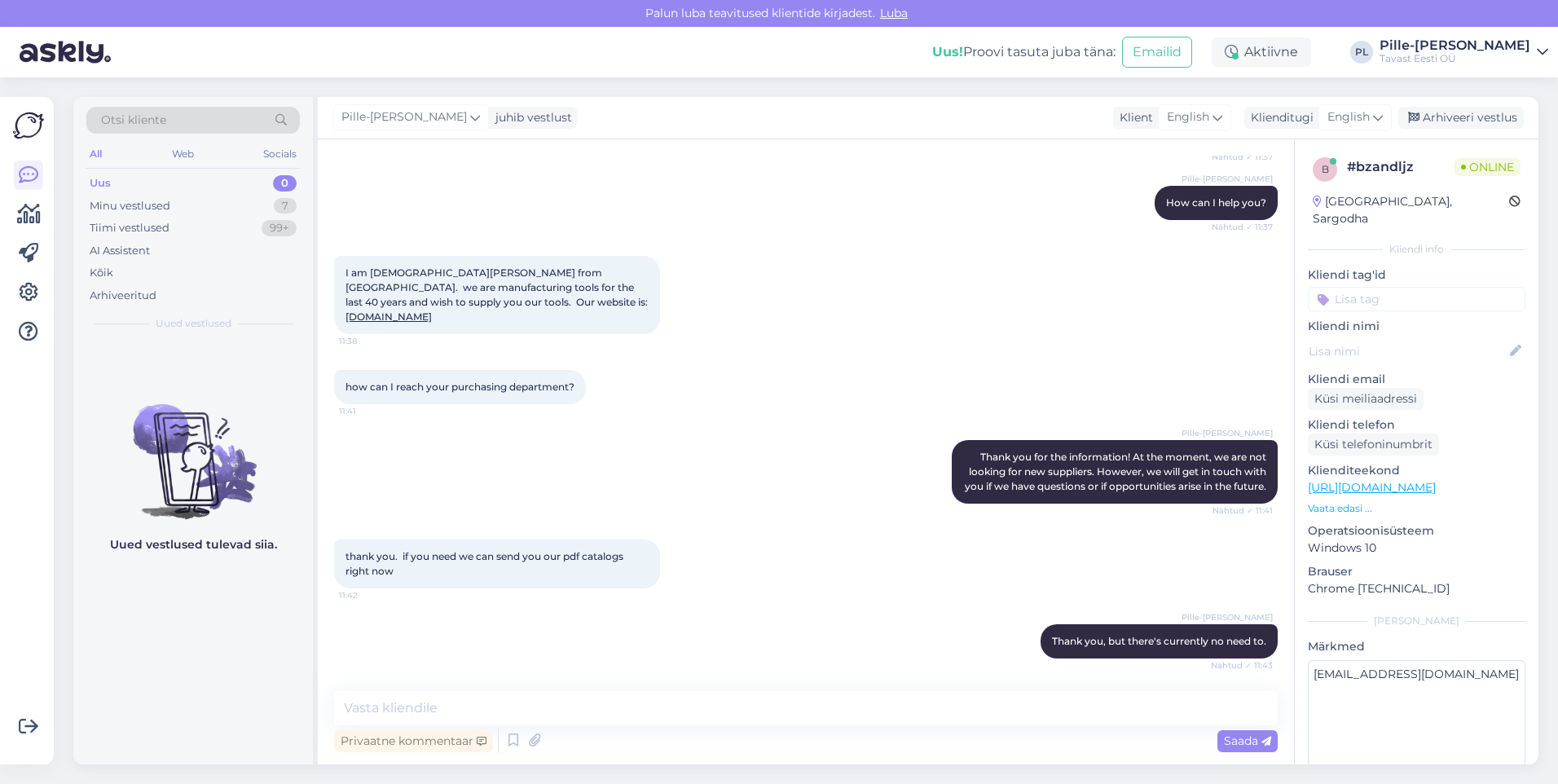
scroll to position [281, 0]
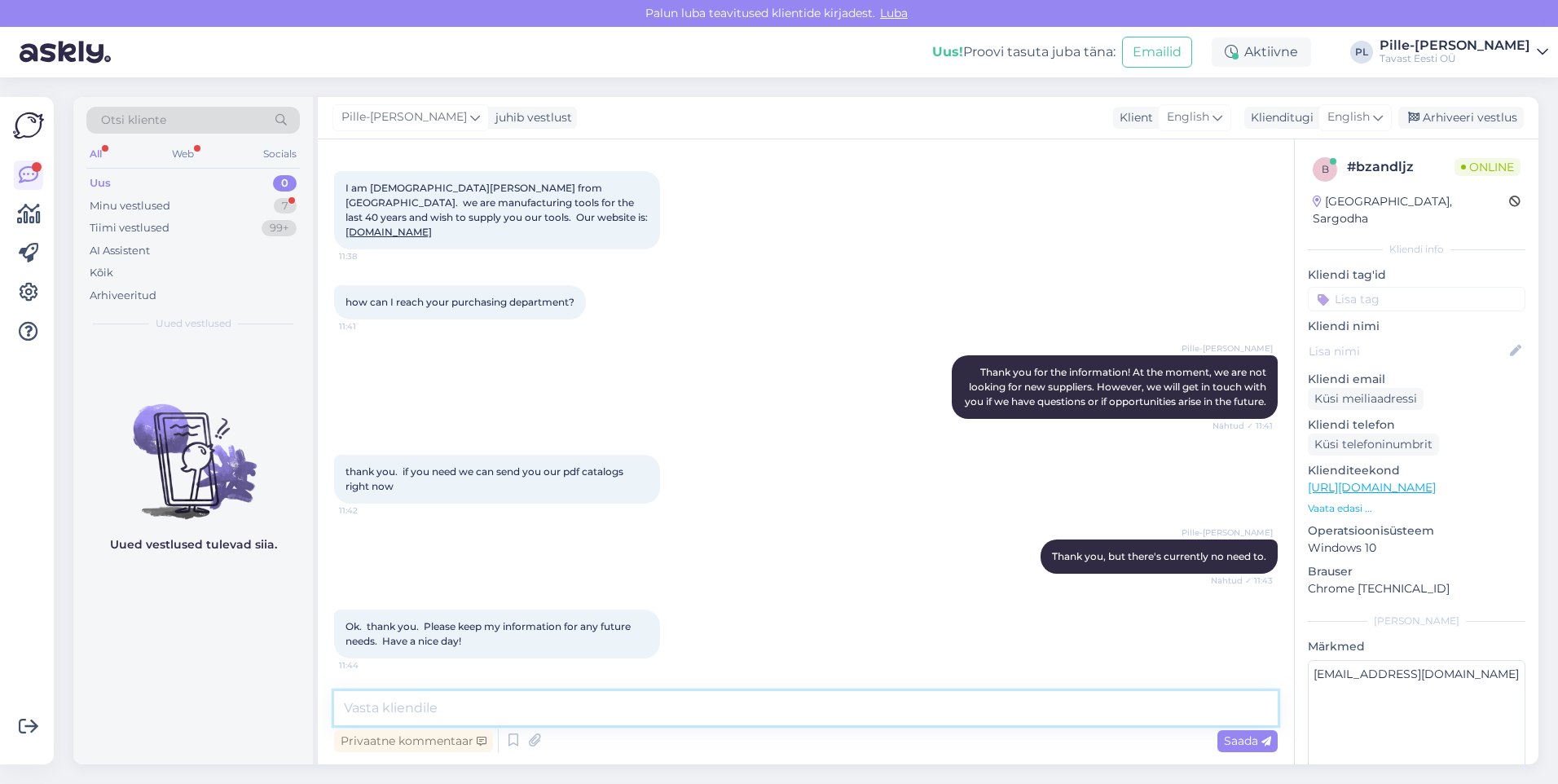
click at [735, 716] on textarea at bounding box center [806, 707] width 944 height 34
type textarea "Y"
type textarea "Have a wonderful day as well!"
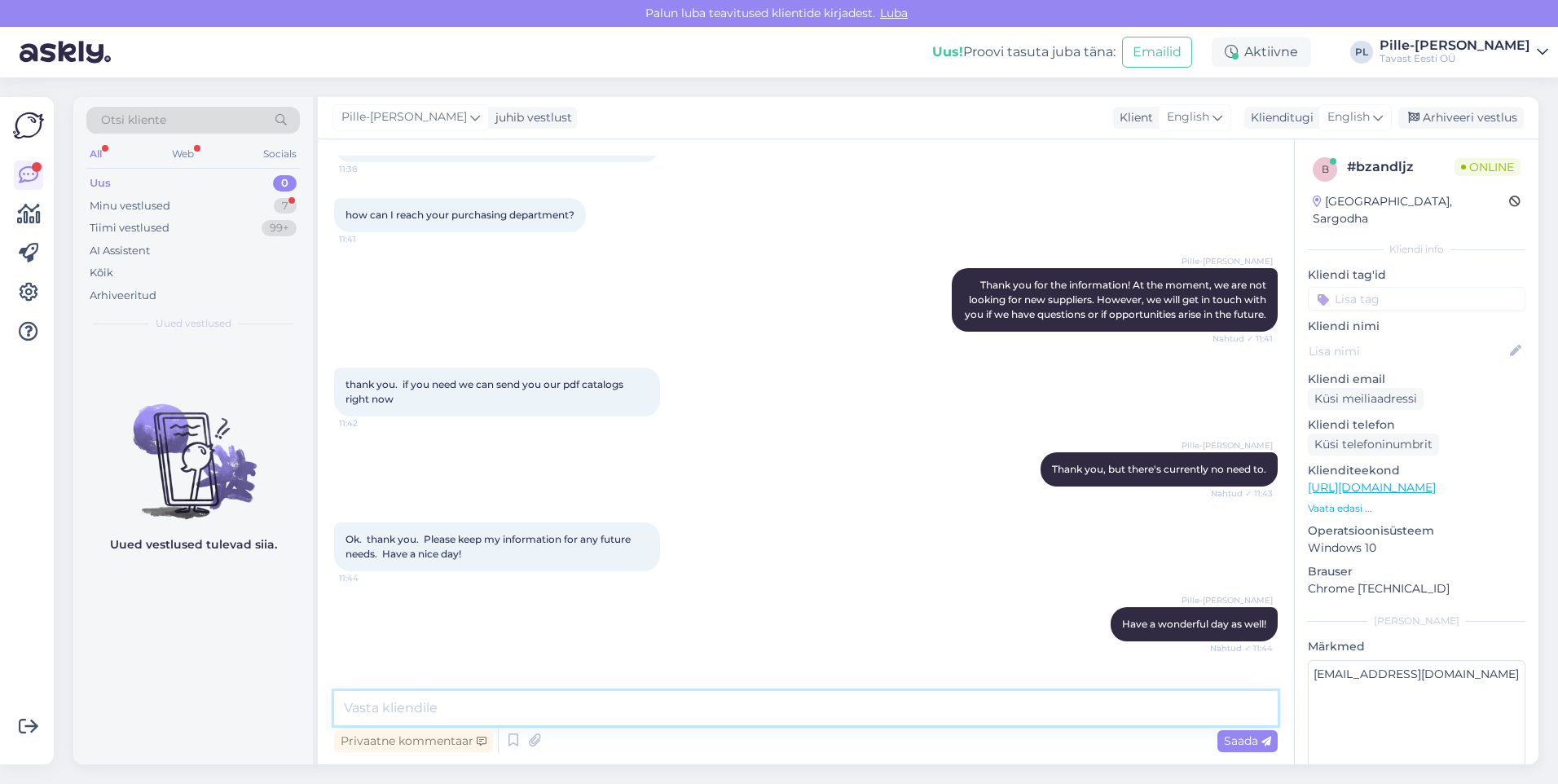
scroll to position [421, 0]
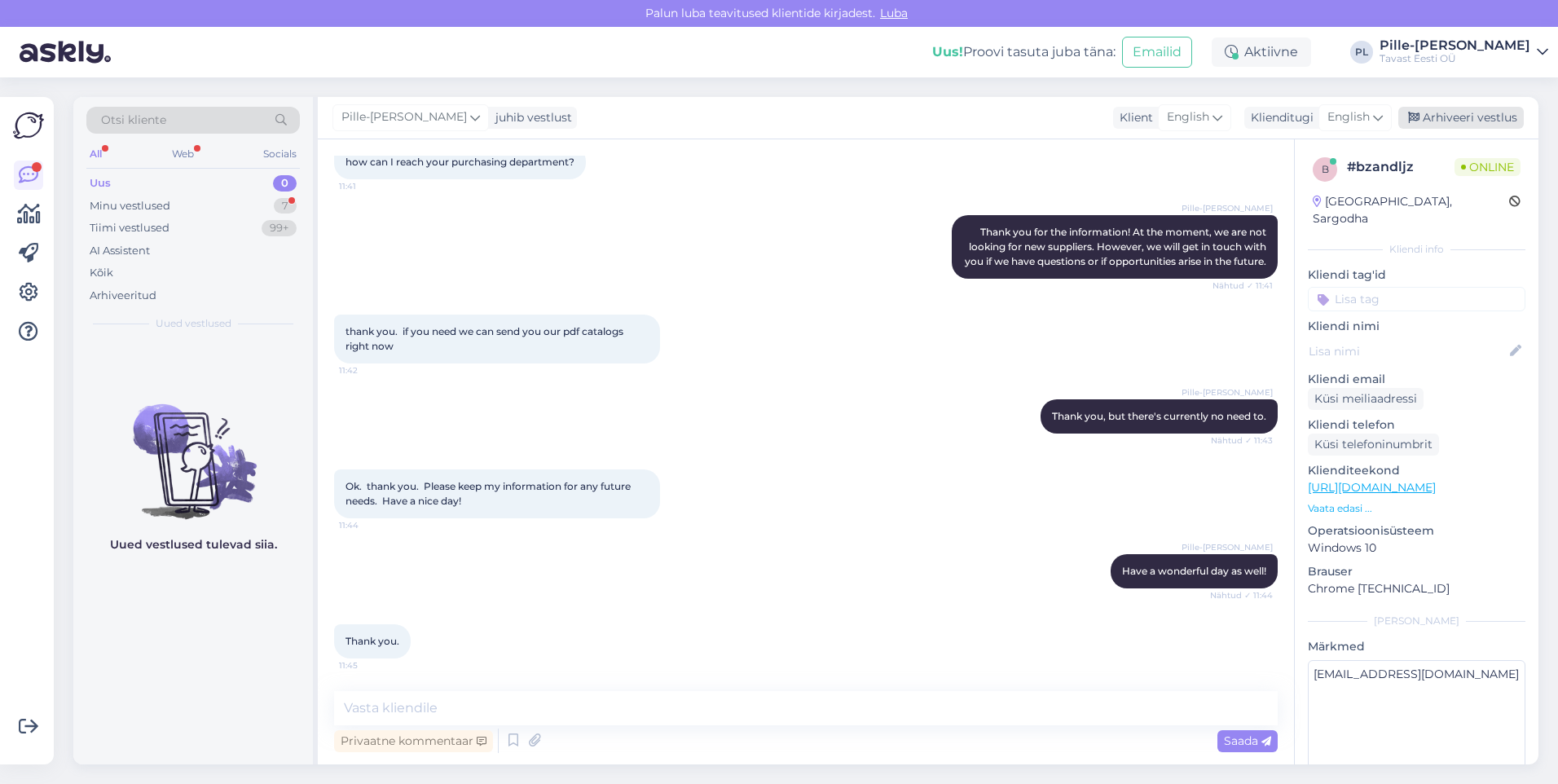
click at [1243, 114] on div "Arhiveeri vestlus" at bounding box center [1461, 117] width 125 height 22
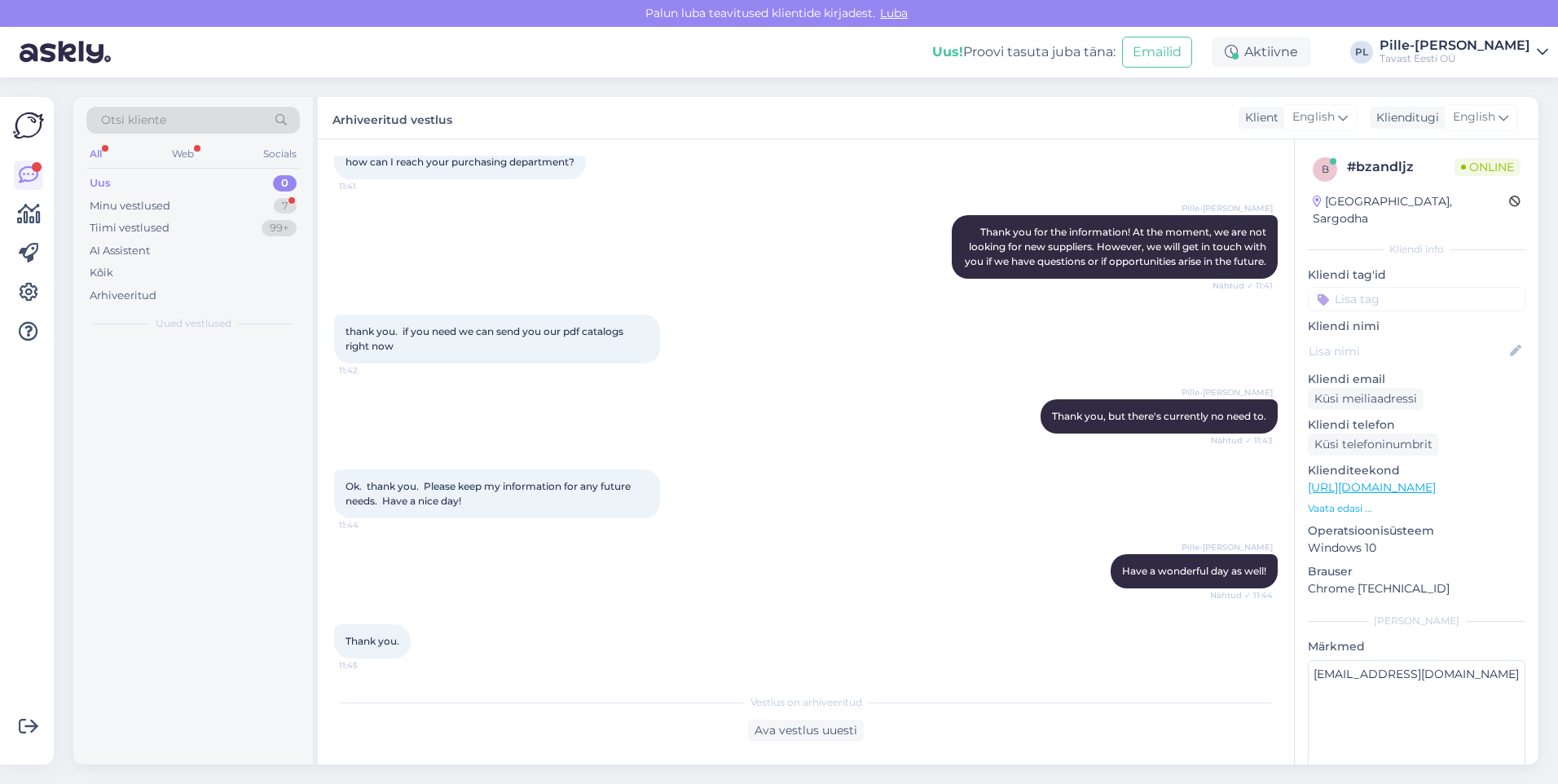
scroll to position [427, 0]
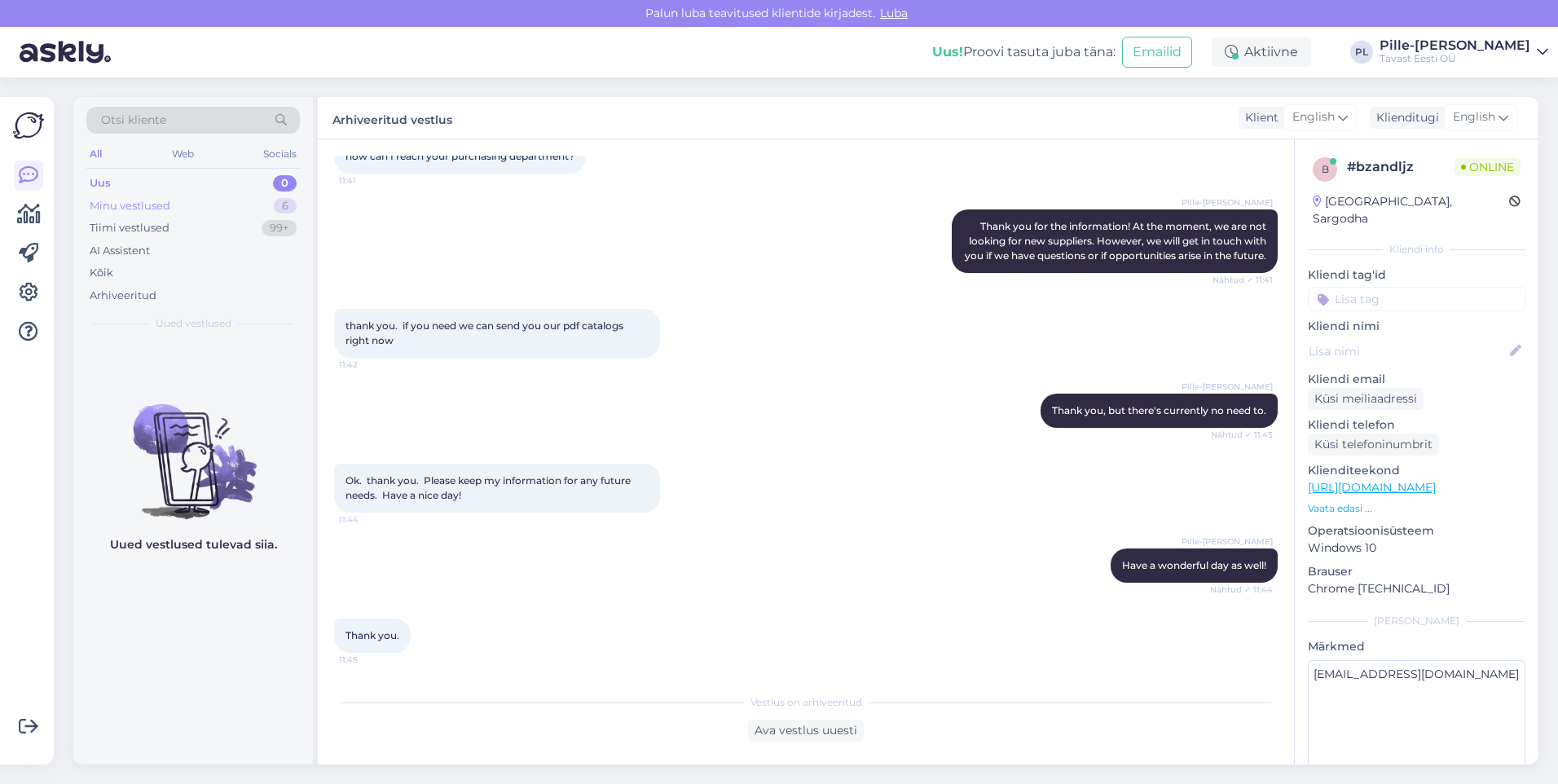
click at [226, 206] on div "Minu vestlused 6" at bounding box center [193, 207] width 214 height 23
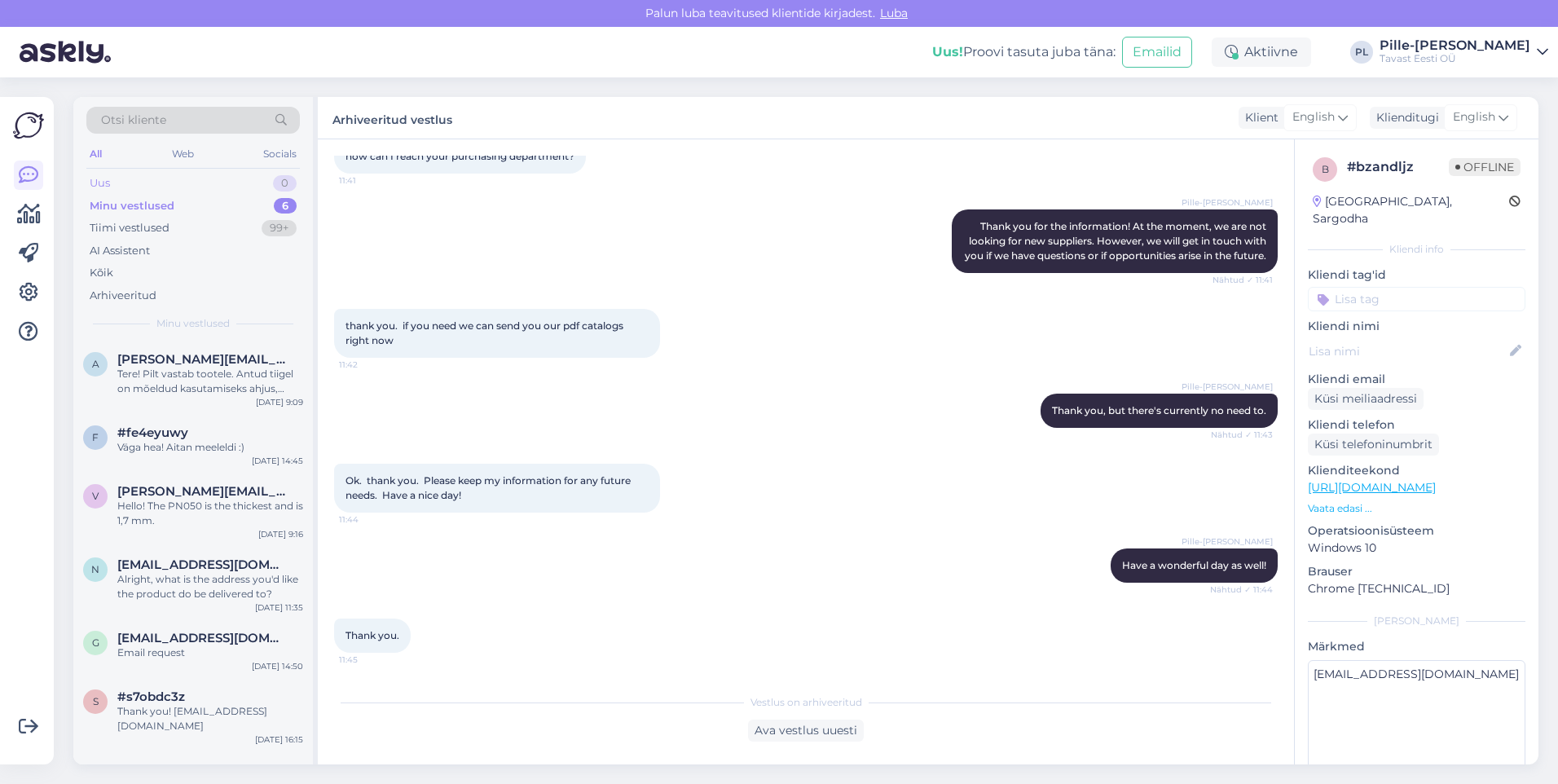
click at [262, 182] on div "Uus 0" at bounding box center [193, 183] width 214 height 23
